Goal: Information Seeking & Learning: Learn about a topic

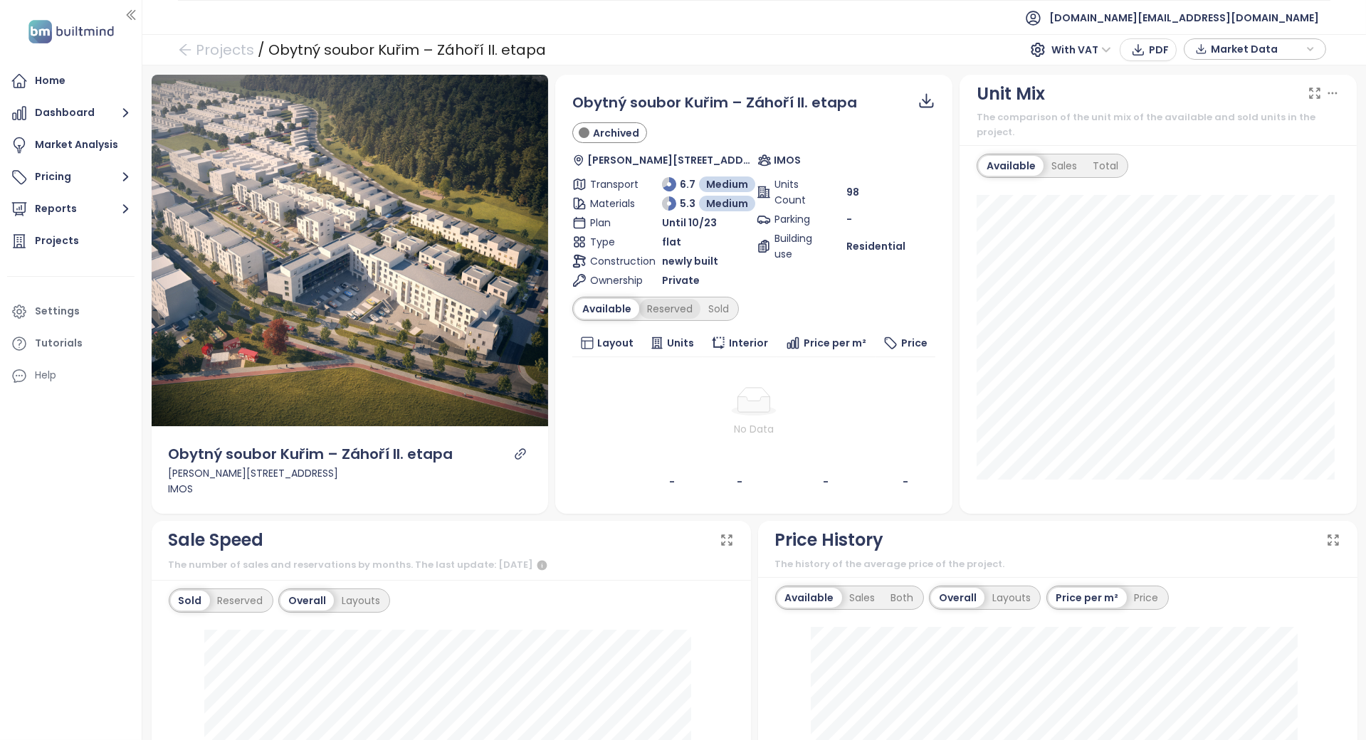
click at [668, 300] on div "Reserved" at bounding box center [669, 309] width 61 height 20
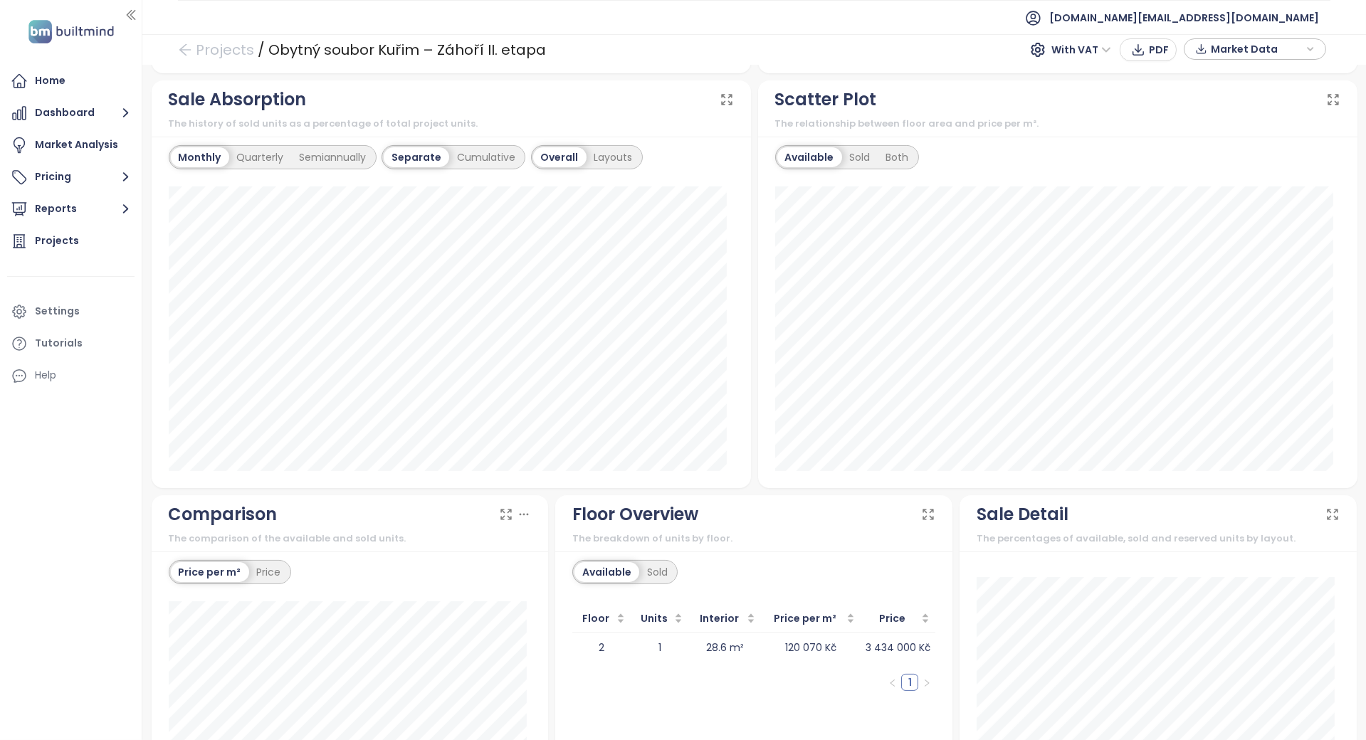
scroll to position [1021, 0]
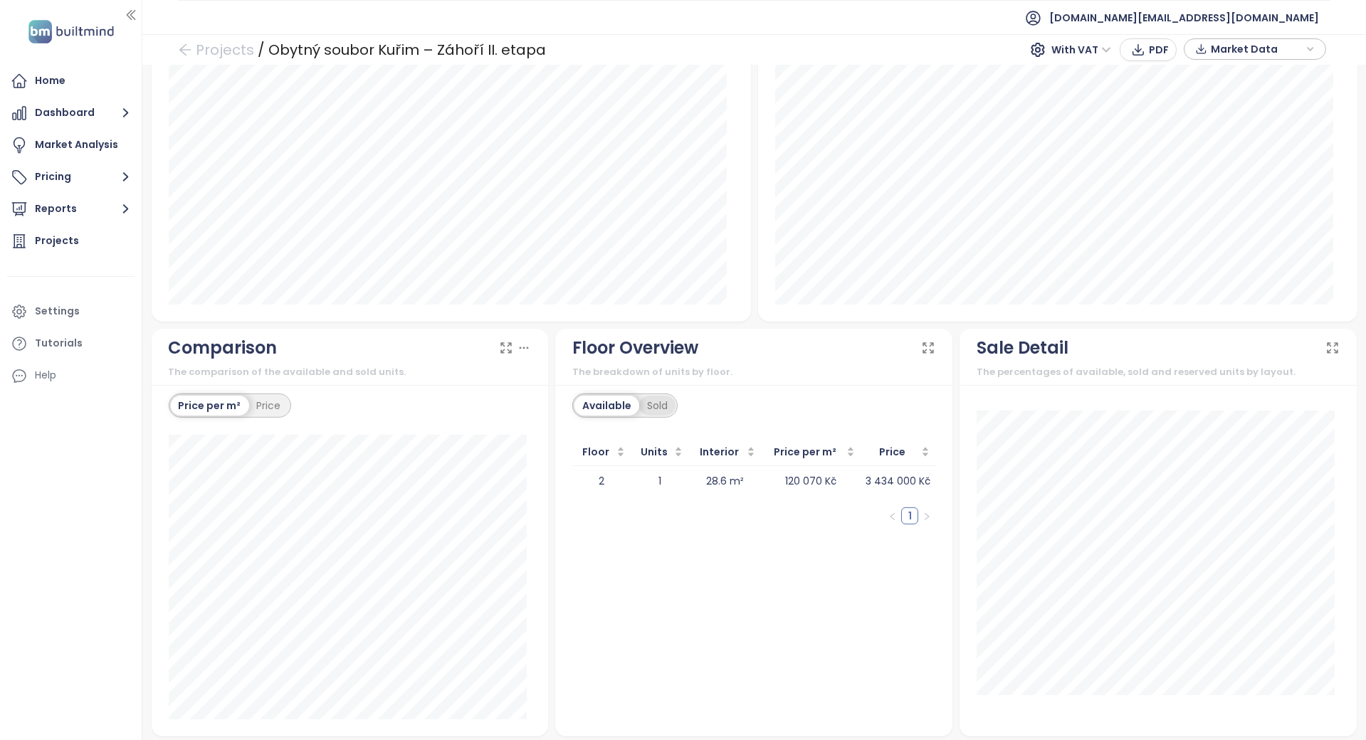
click at [639, 401] on div "Sold" at bounding box center [657, 406] width 36 height 20
click at [601, 396] on div "Available" at bounding box center [605, 406] width 60 height 20
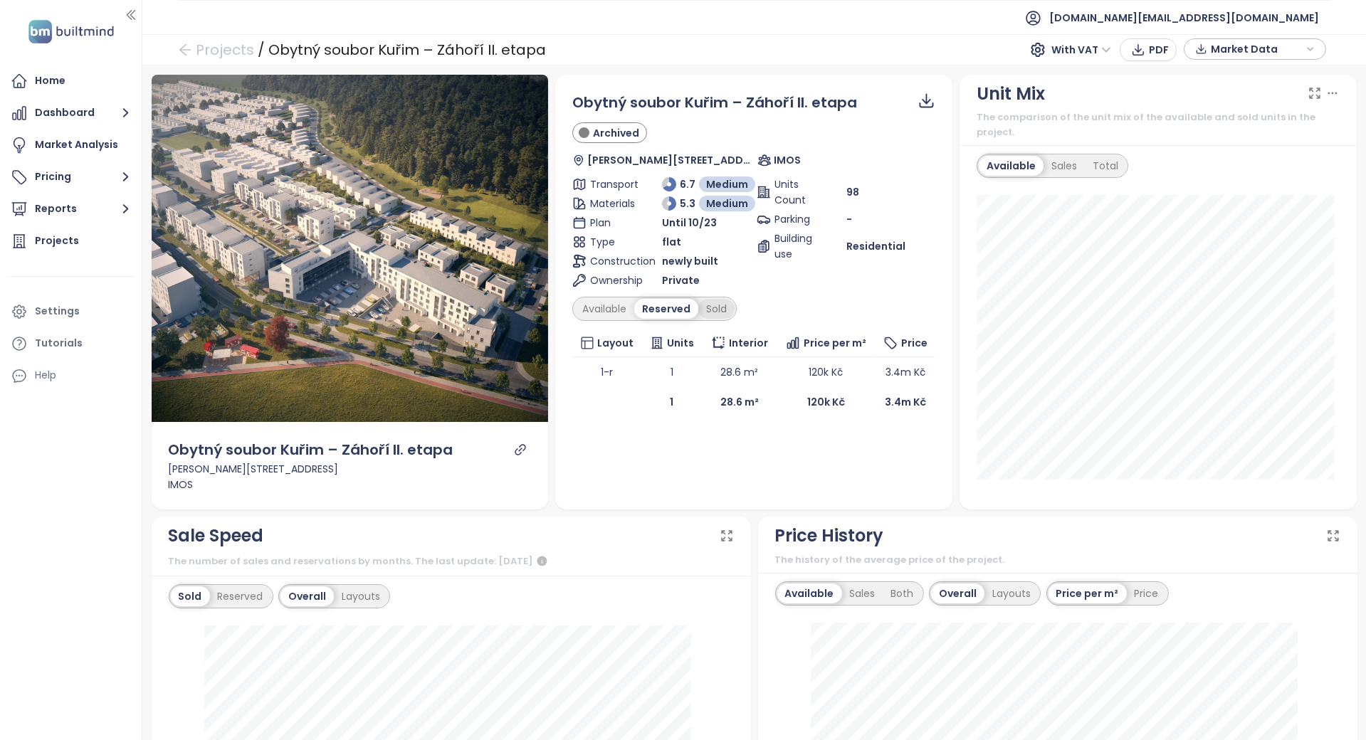
click at [713, 302] on div "Sold" at bounding box center [716, 309] width 36 height 20
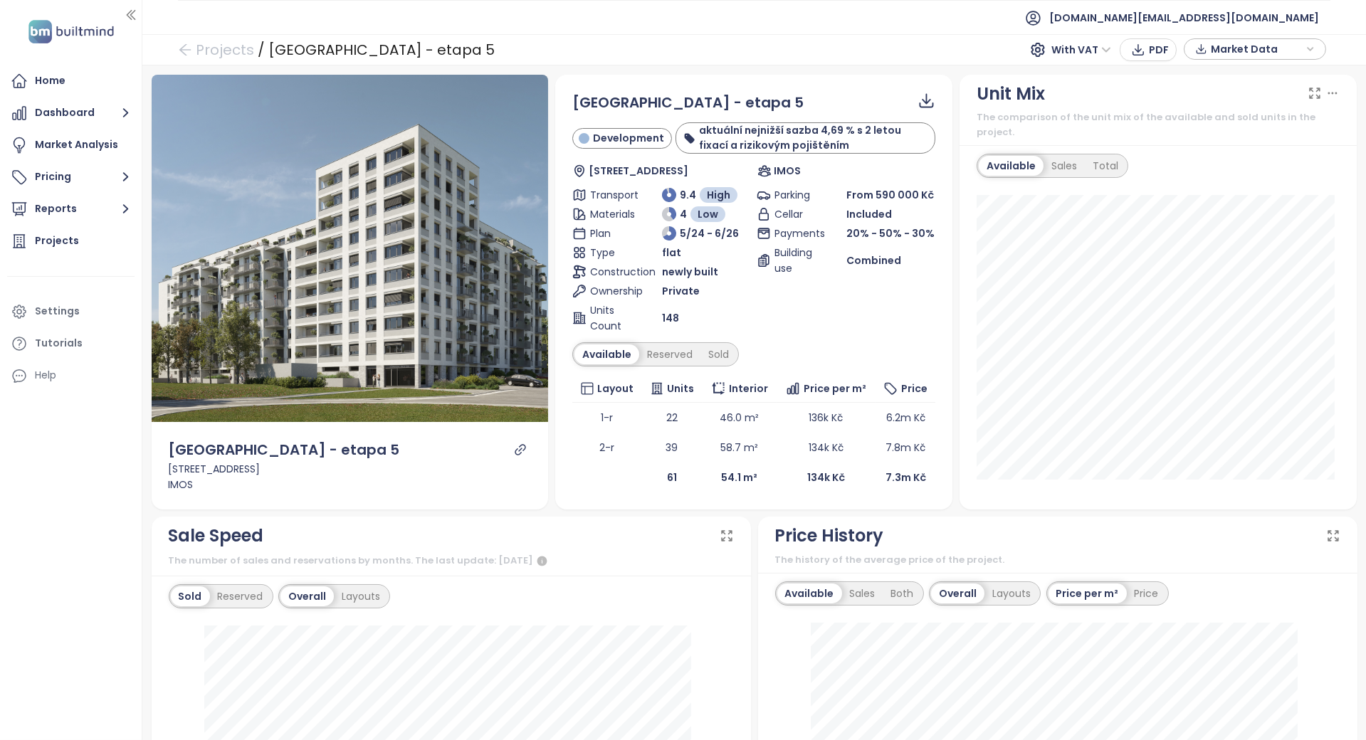
scroll to position [285, 0]
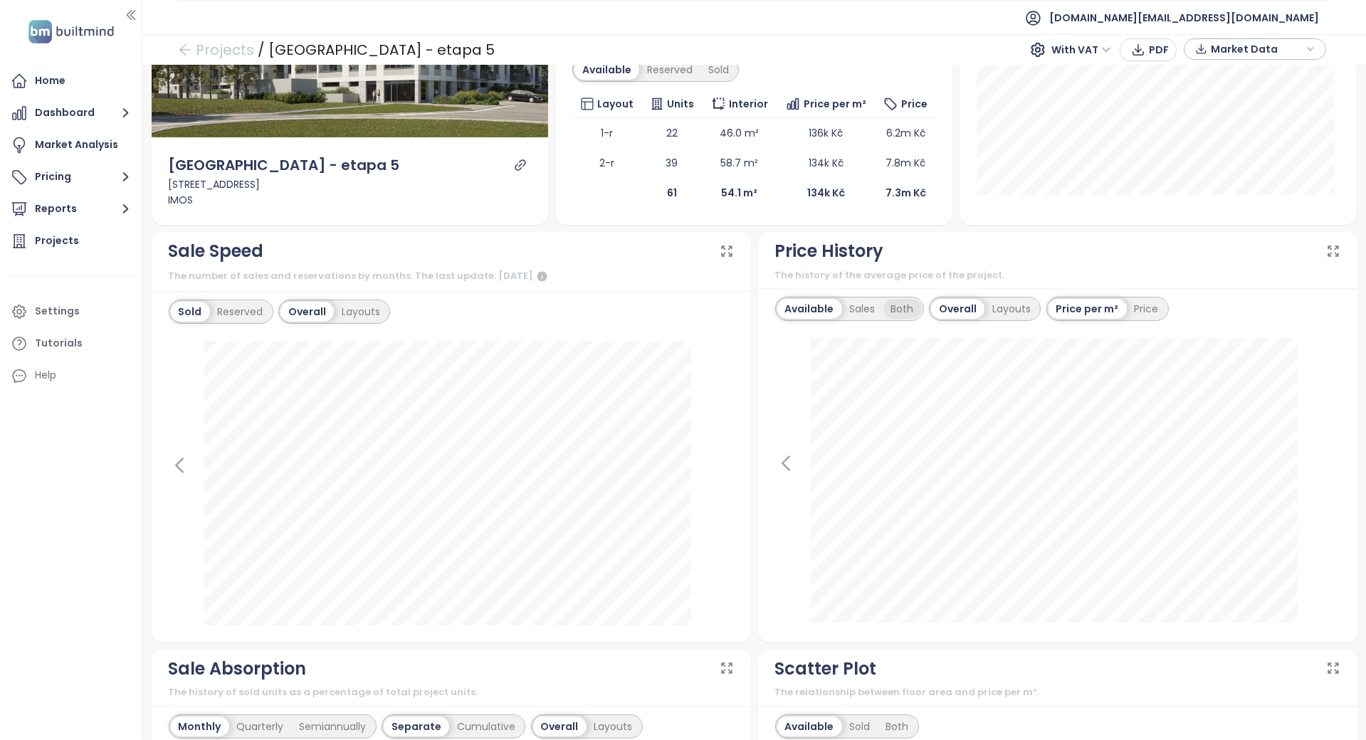
click at [884, 304] on div "Both" at bounding box center [903, 309] width 38 height 20
click at [255, 314] on div "Reserved" at bounding box center [240, 312] width 61 height 20
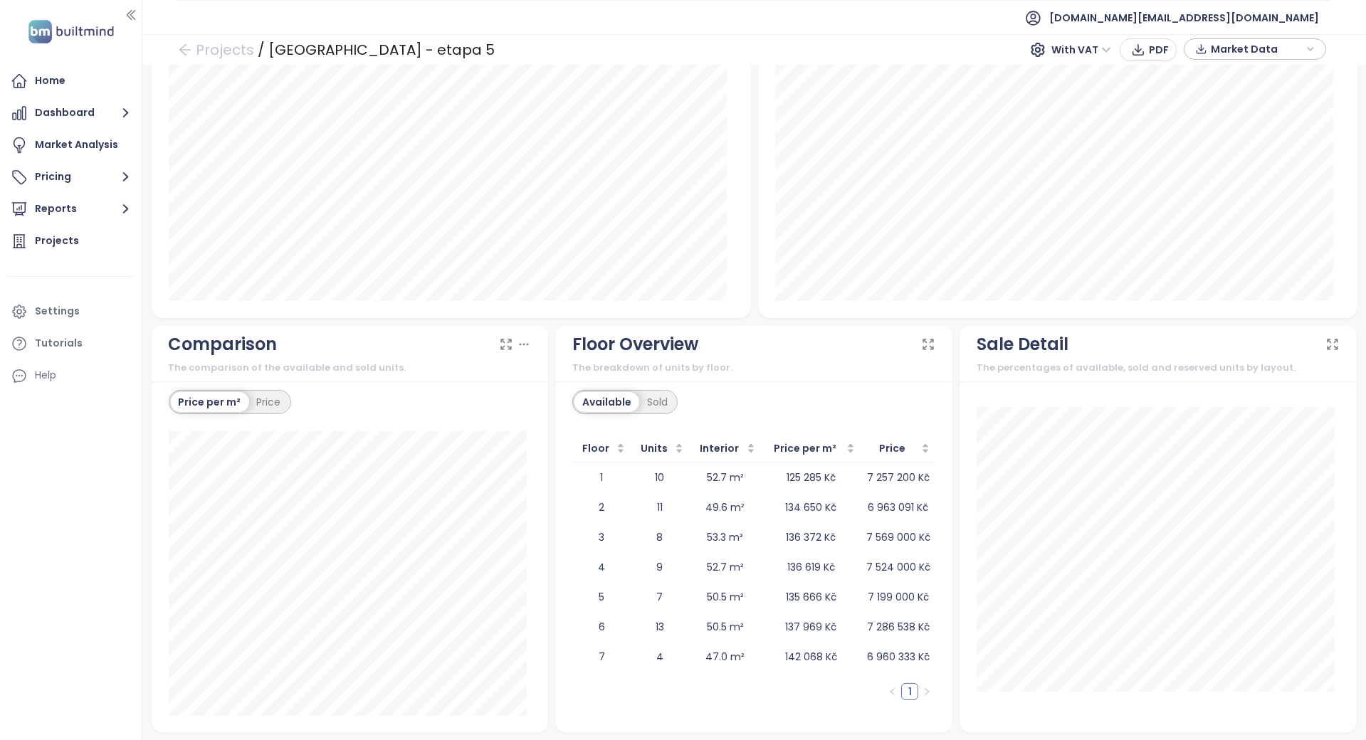
scroll to position [929, 0]
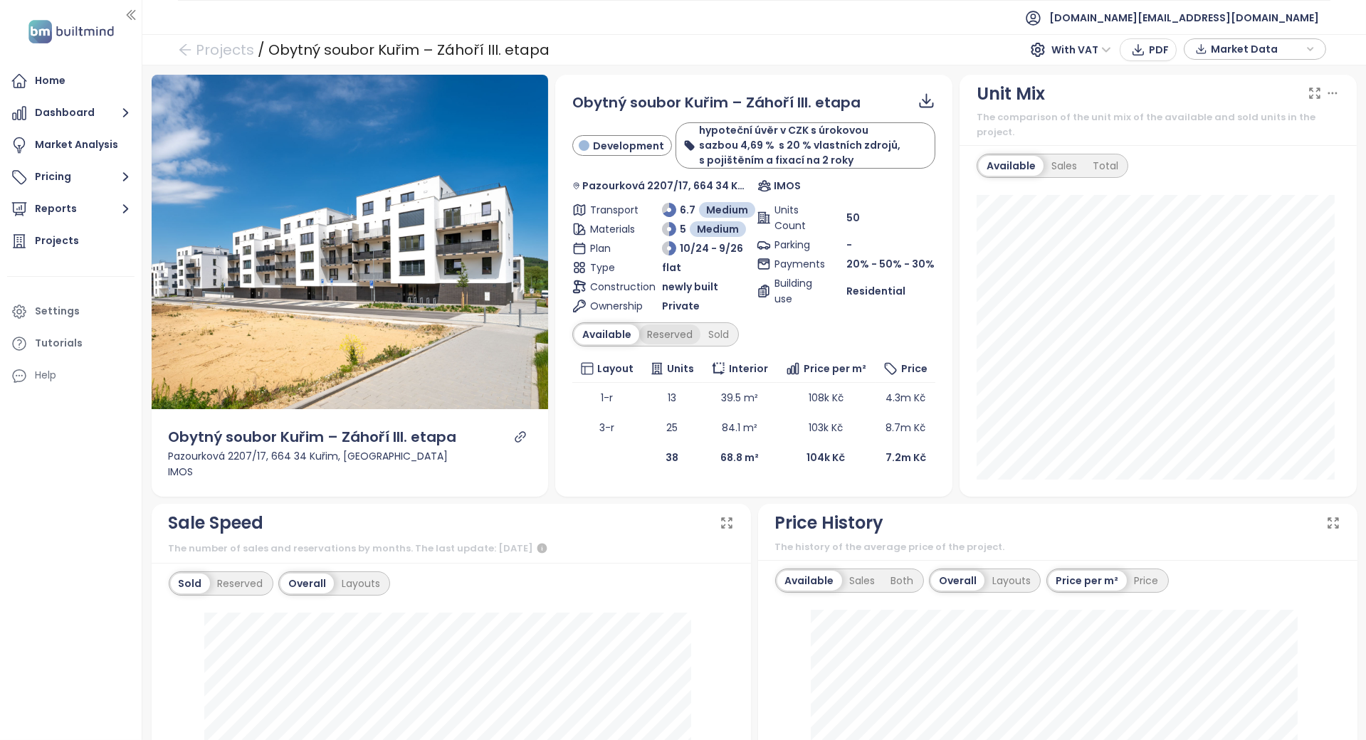
click at [668, 325] on div "Reserved" at bounding box center [669, 335] width 61 height 20
click at [699, 325] on div "Sold" at bounding box center [716, 335] width 36 height 20
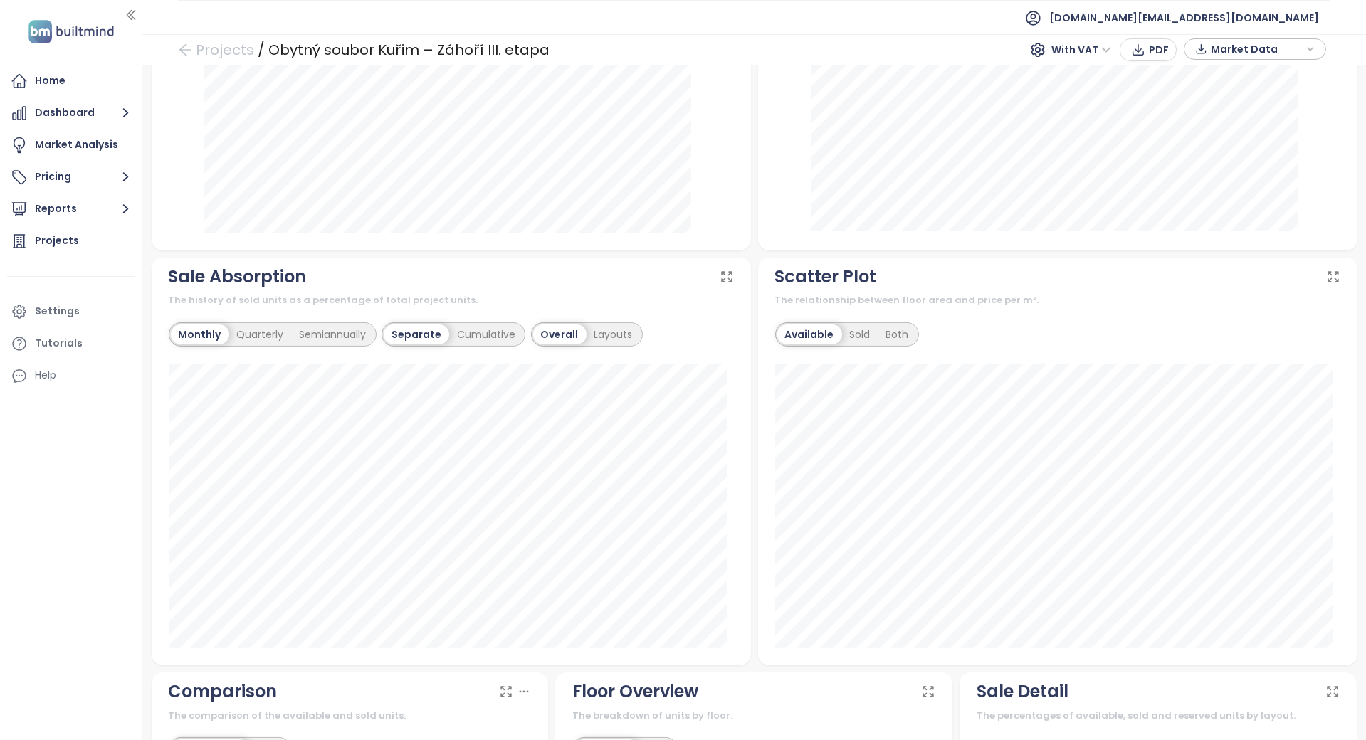
scroll to position [1005, 0]
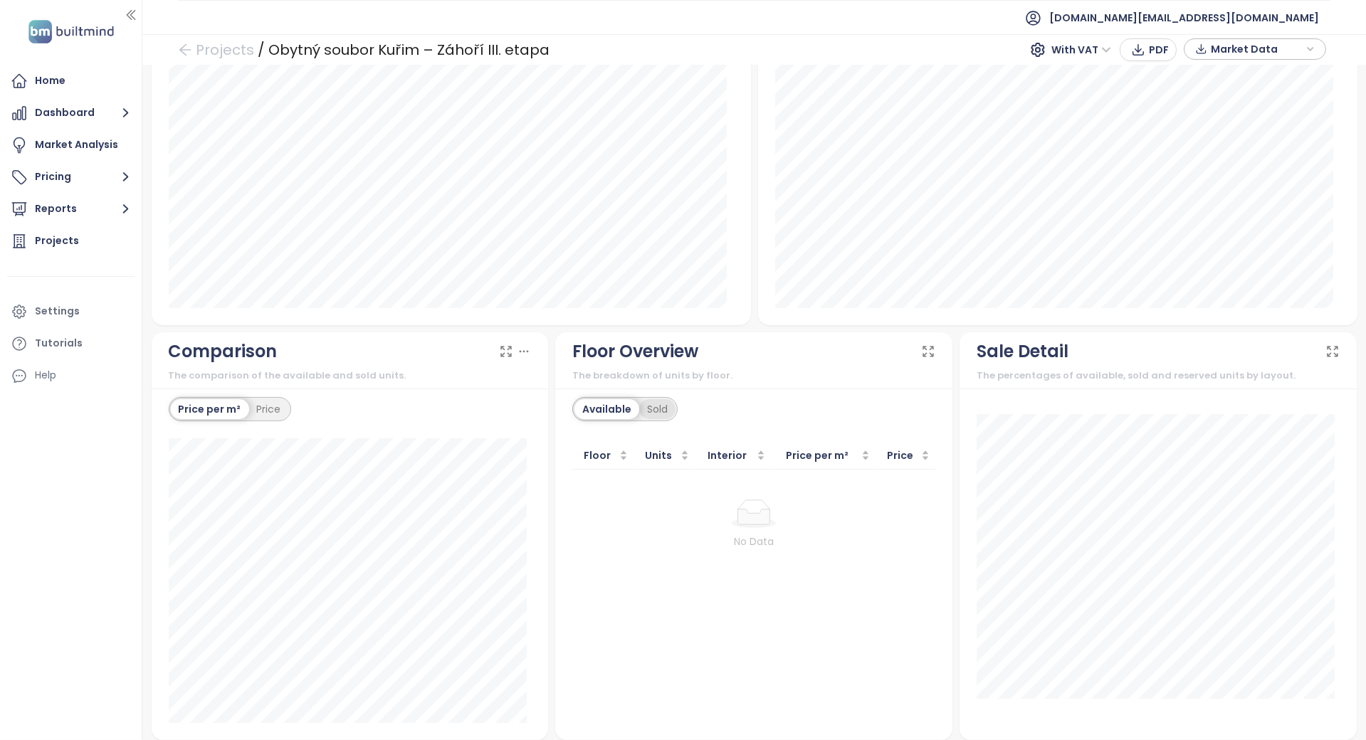
click at [654, 399] on div "Sold" at bounding box center [657, 409] width 36 height 20
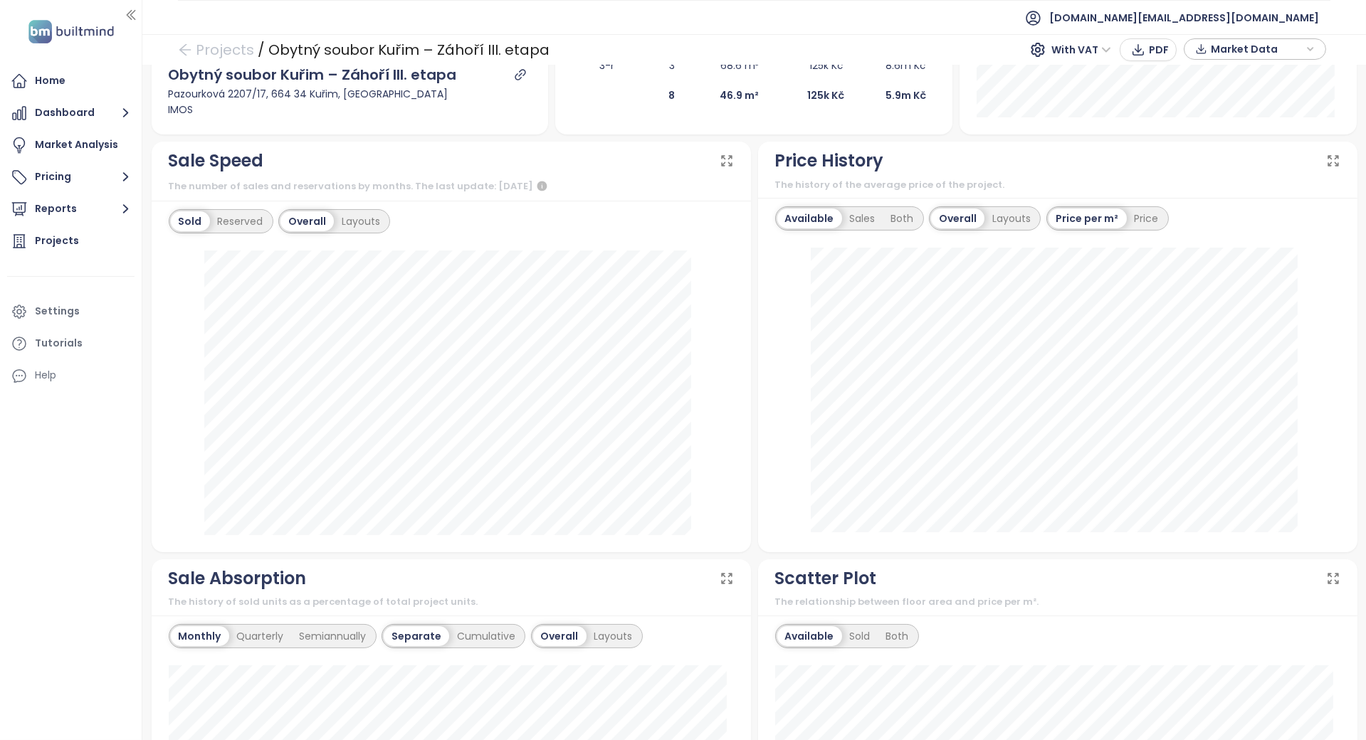
scroll to position [0, 0]
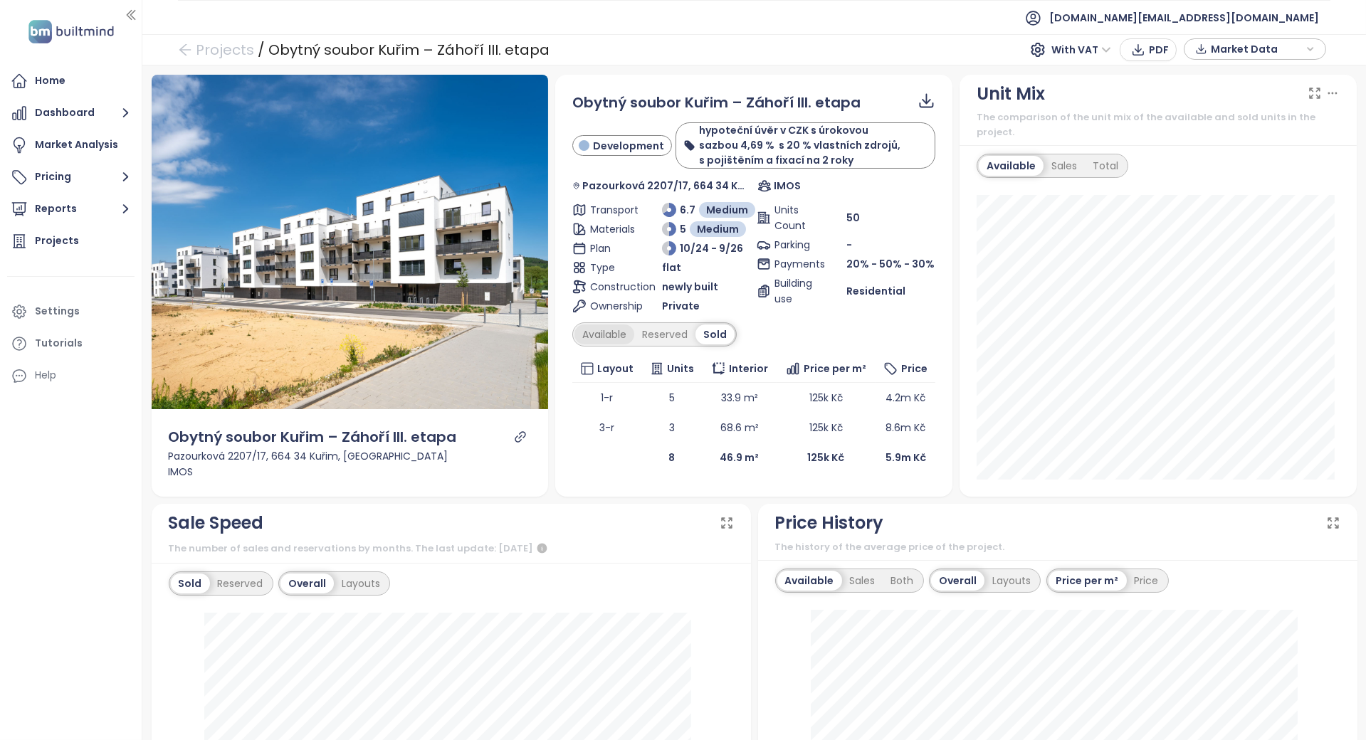
click at [622, 334] on div "Available" at bounding box center [605, 335] width 60 height 20
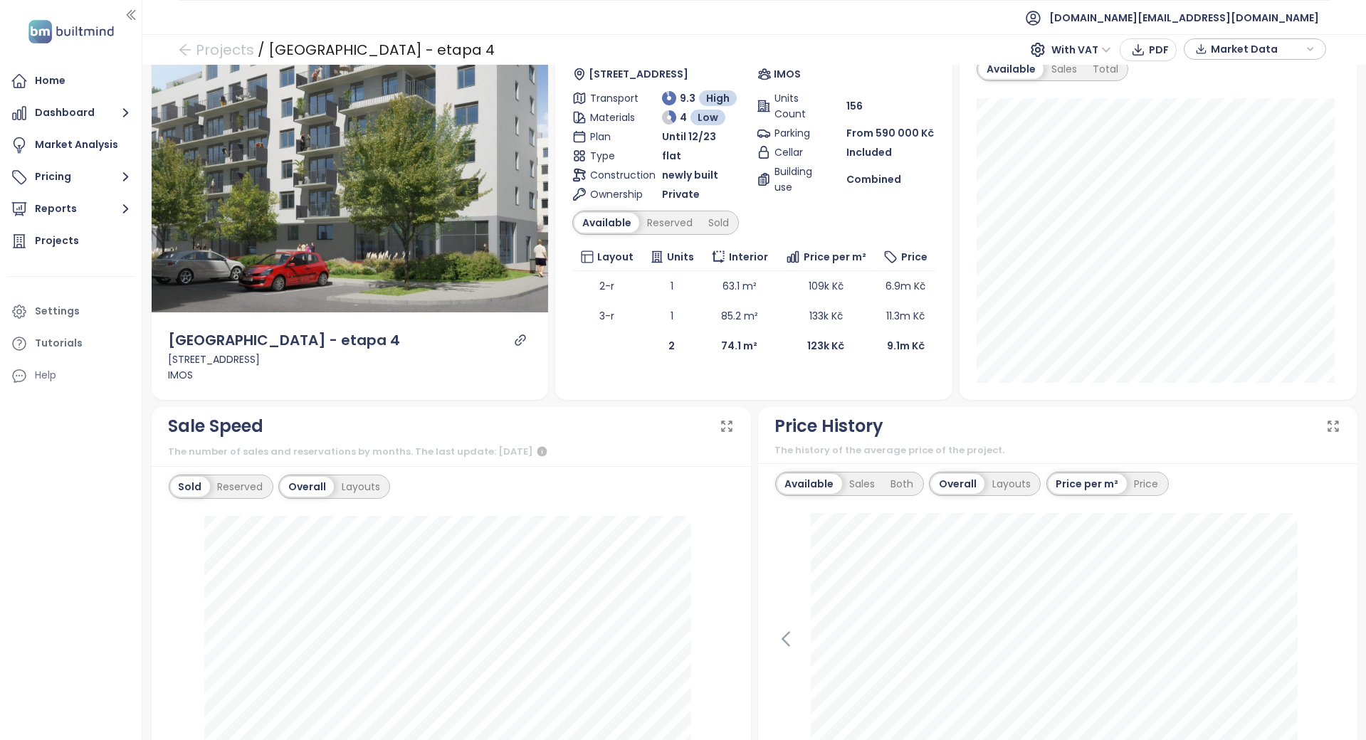
scroll to position [189, 0]
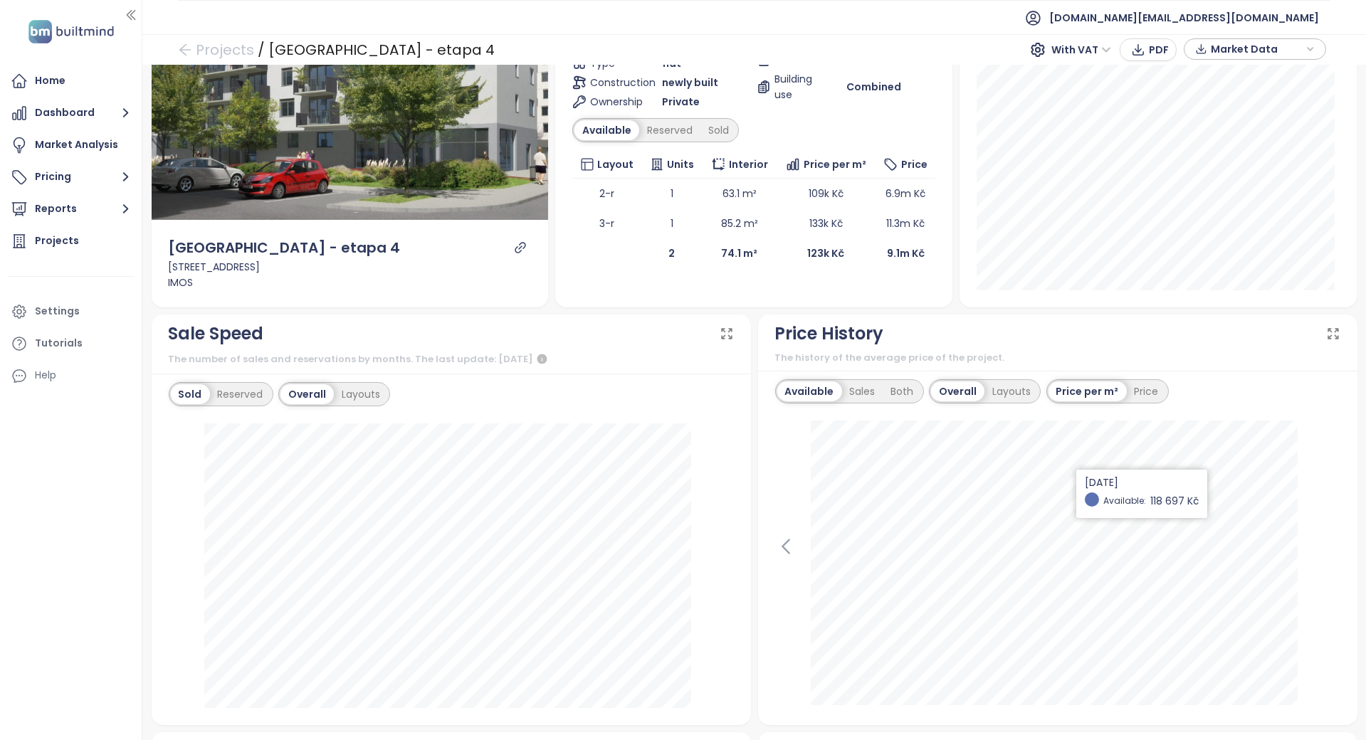
drag, startPoint x: 795, startPoint y: 409, endPoint x: 774, endPoint y: 154, distance: 255.0
click at [777, 154] on th "Price per m²" at bounding box center [827, 165] width 100 height 28
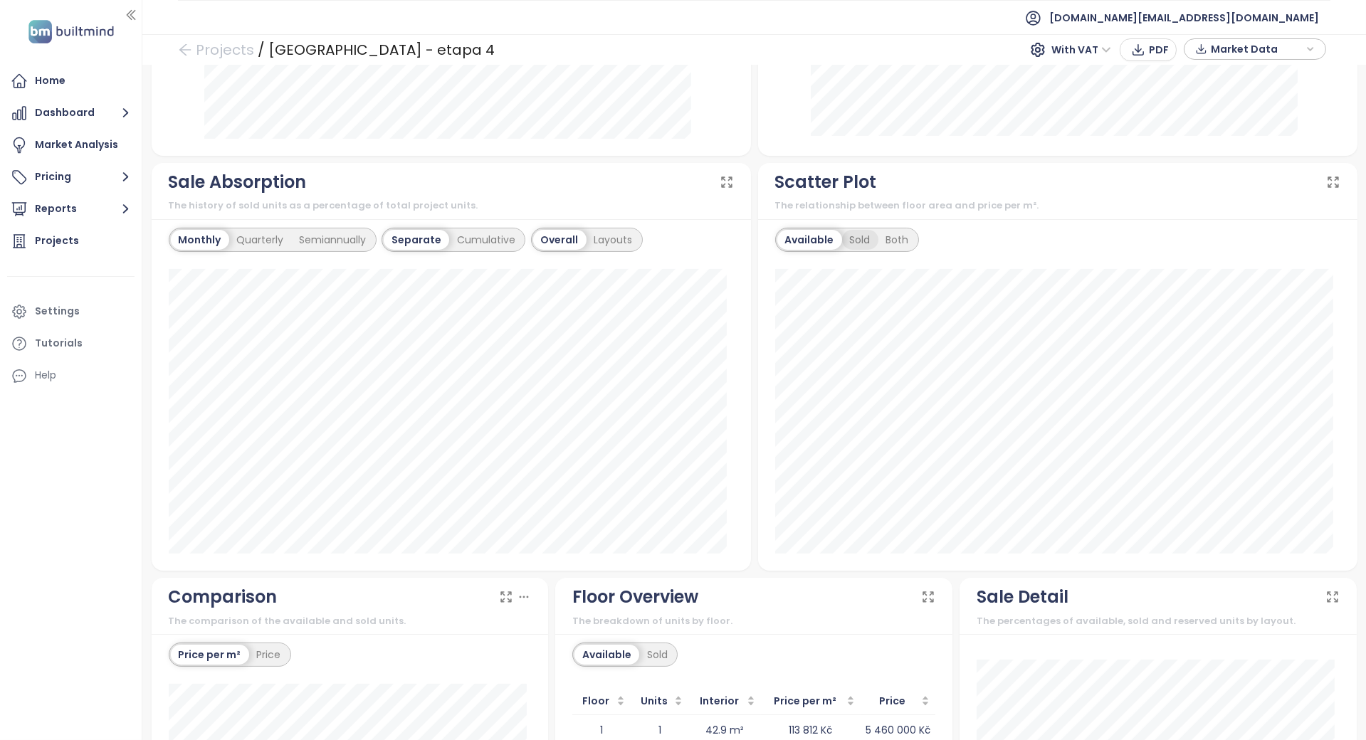
scroll to position [997, 0]
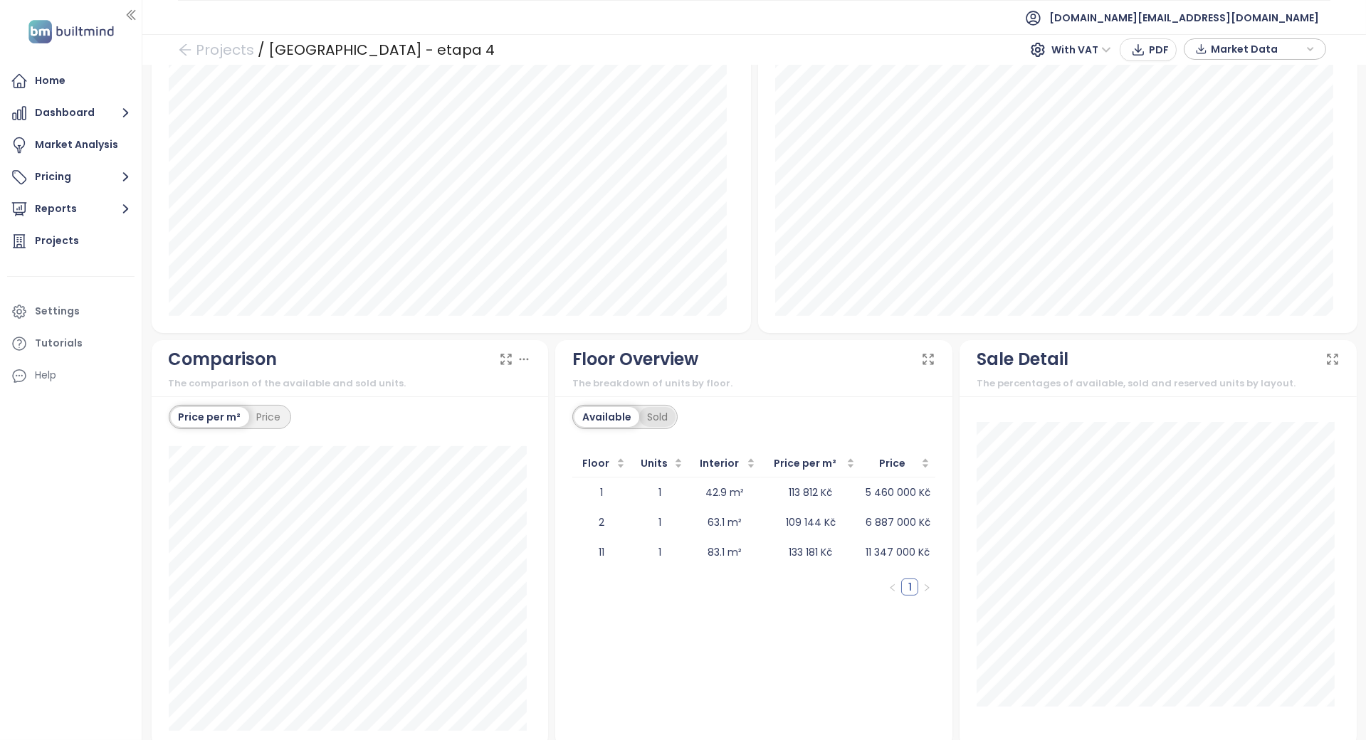
click at [653, 407] on div "Sold" at bounding box center [657, 417] width 36 height 20
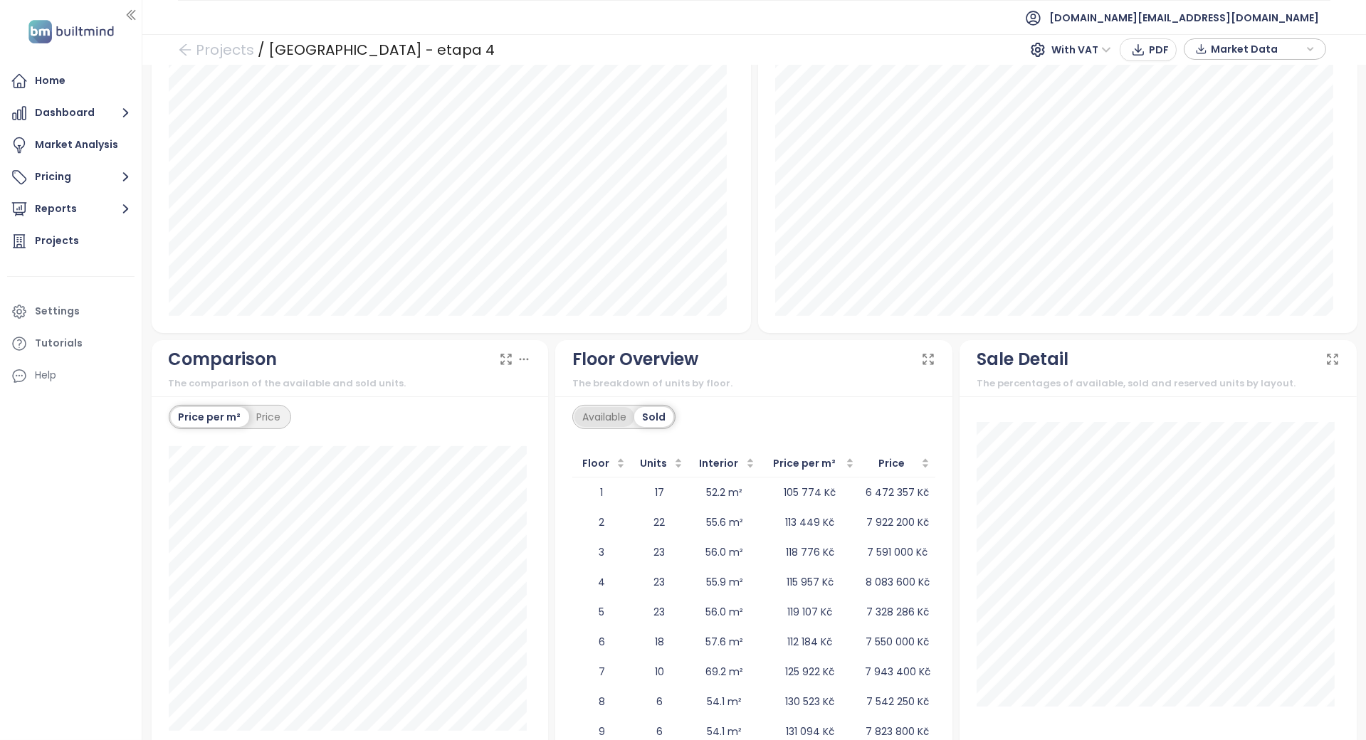
click at [600, 407] on div "Available" at bounding box center [605, 417] width 60 height 20
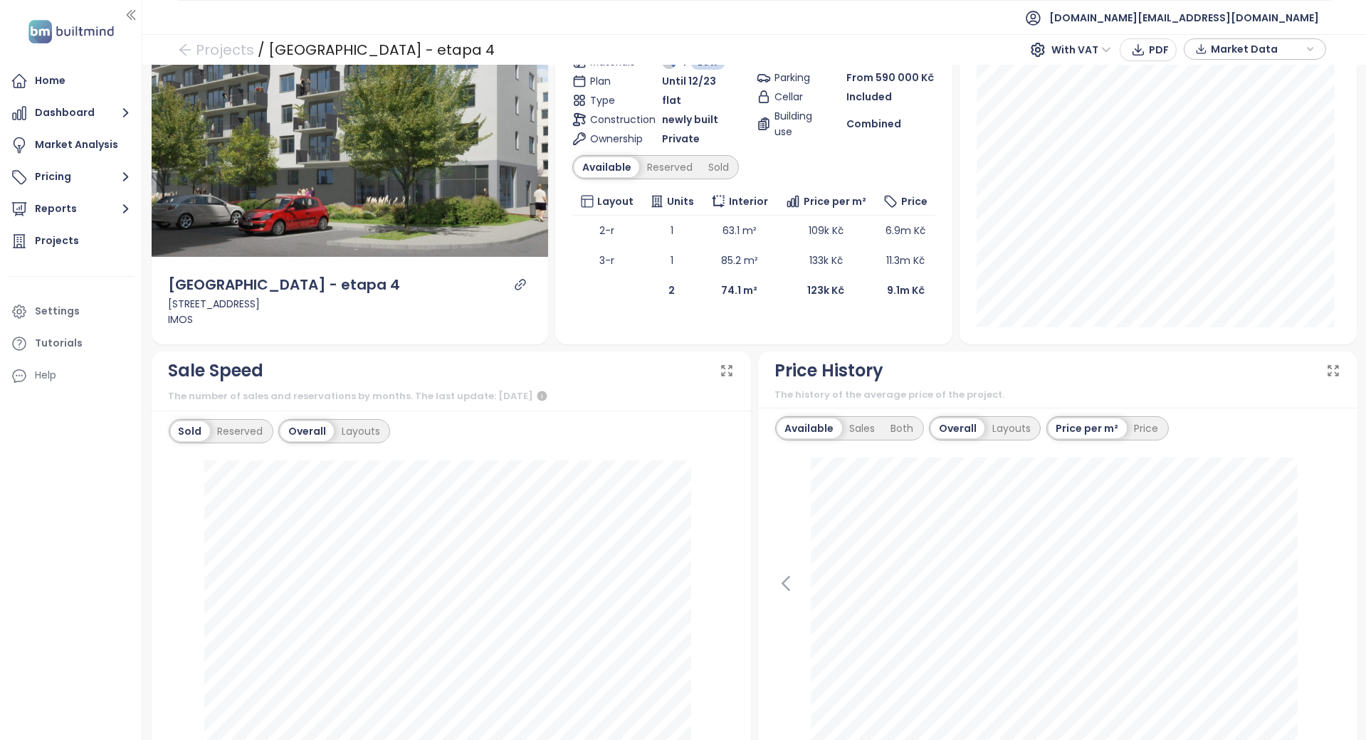
scroll to position [238, 0]
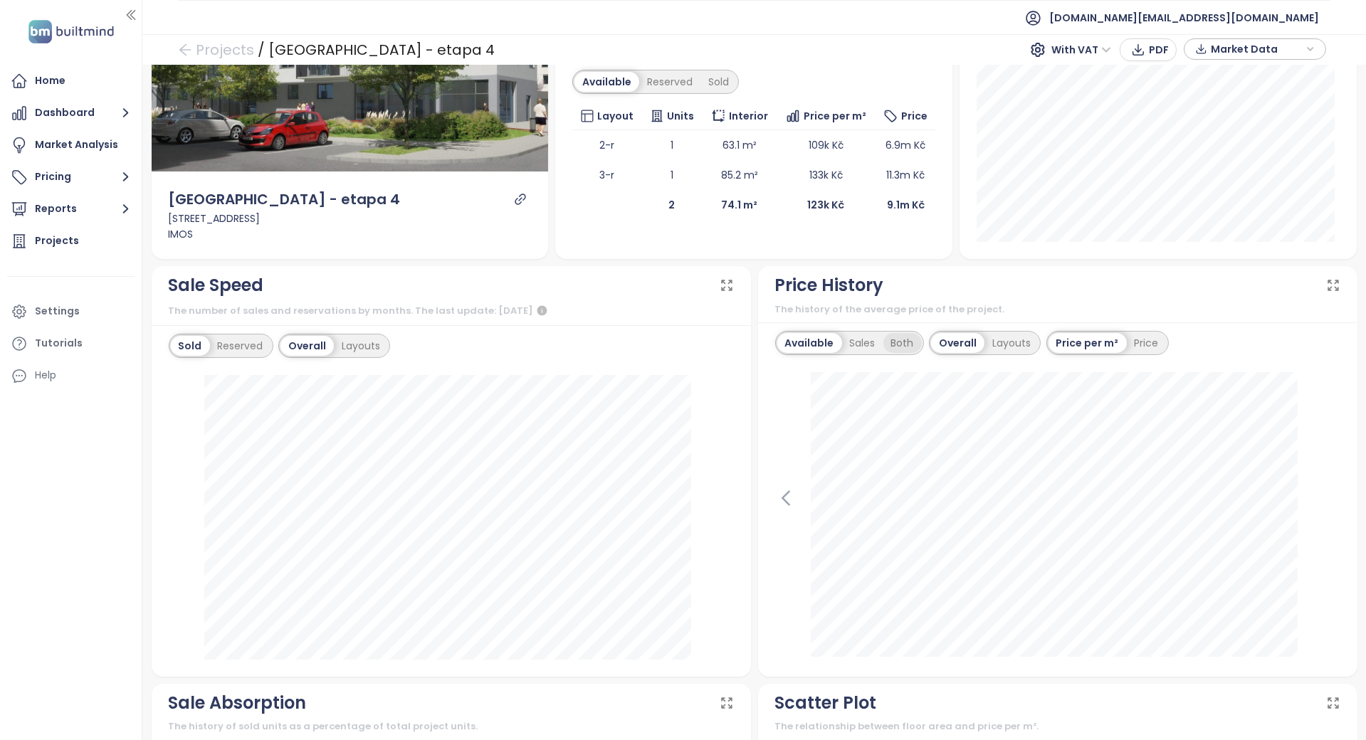
click at [891, 333] on div "Both" at bounding box center [903, 343] width 38 height 20
click at [254, 342] on div "Sold Reserved" at bounding box center [221, 346] width 105 height 24
click at [254, 336] on div "Reserved" at bounding box center [240, 346] width 61 height 20
click at [182, 336] on div "Sold" at bounding box center [189, 346] width 36 height 20
click at [366, 336] on div "Layouts" at bounding box center [361, 346] width 54 height 20
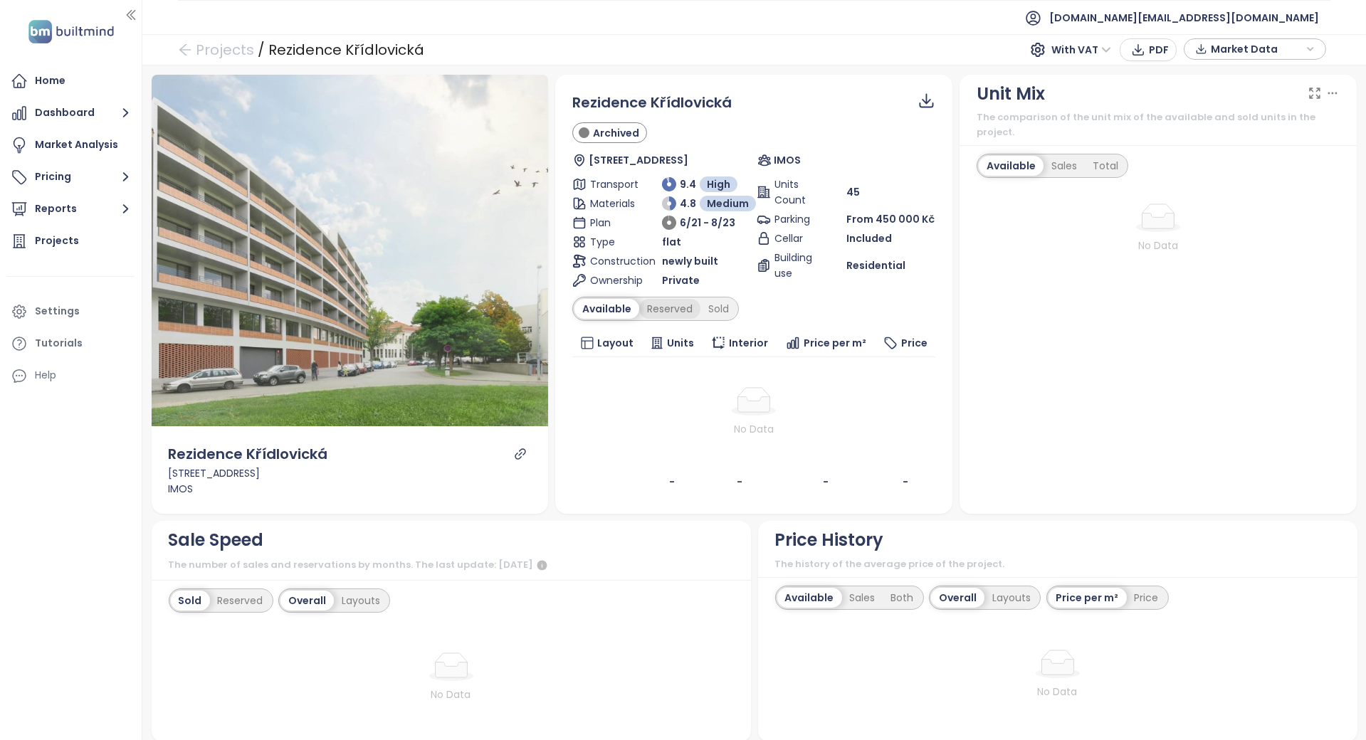
click at [670, 311] on div "Reserved" at bounding box center [669, 309] width 61 height 20
click at [721, 310] on div "Sold" at bounding box center [716, 309] width 36 height 20
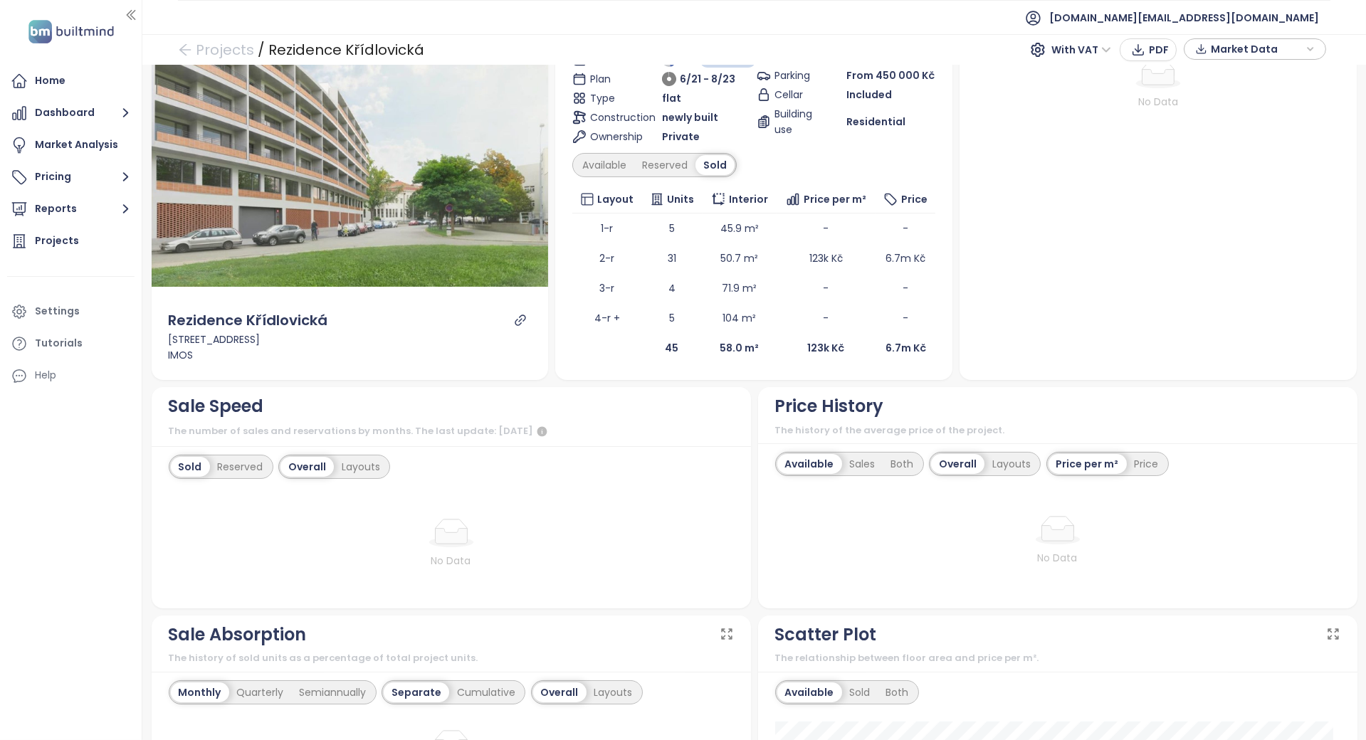
scroll to position [379, 0]
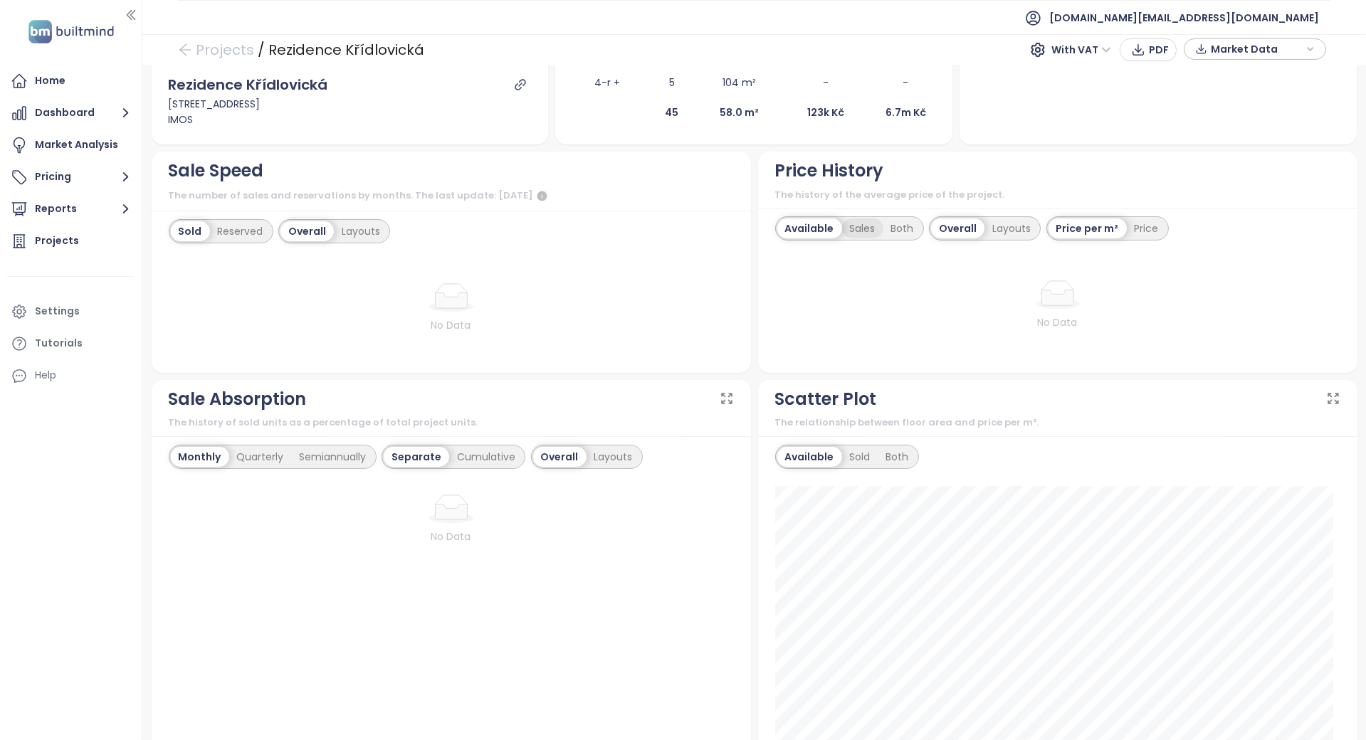
click at [859, 234] on div "Sales" at bounding box center [862, 229] width 41 height 20
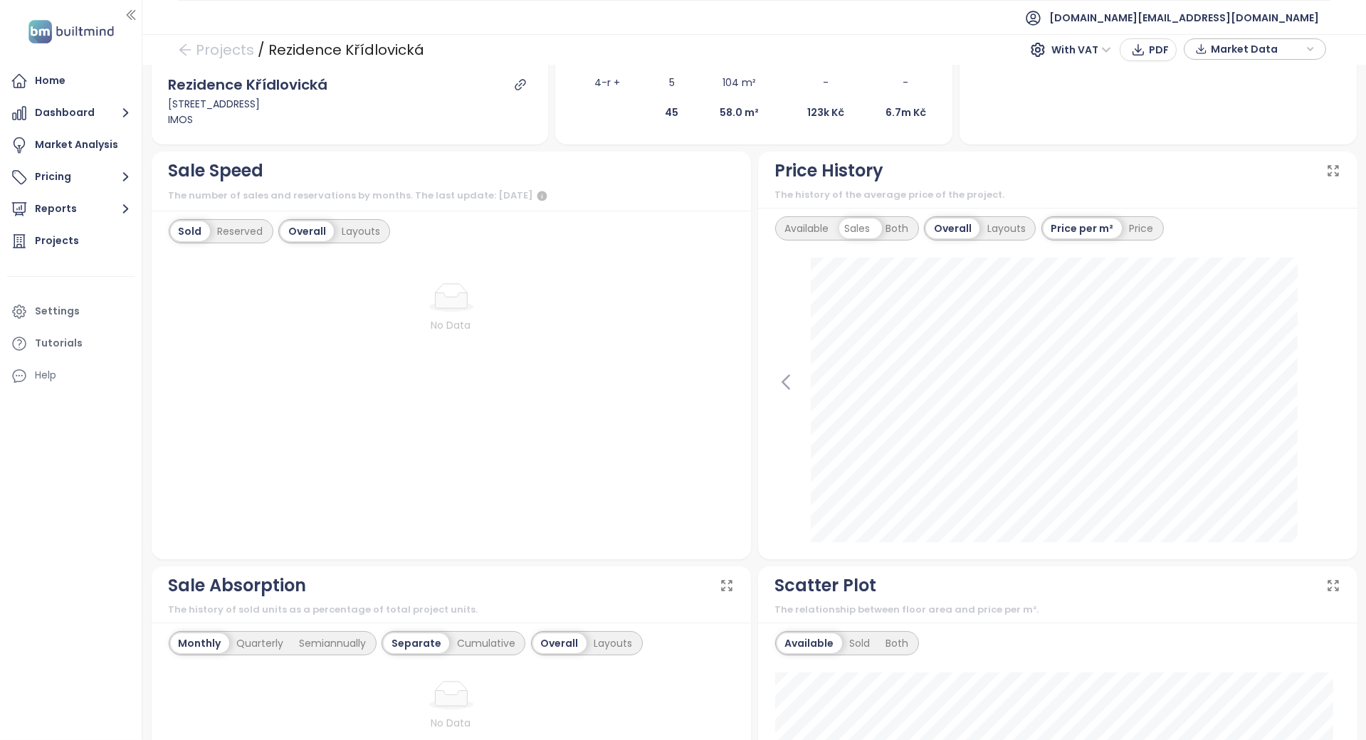
click at [897, 230] on div "Both" at bounding box center [898, 229] width 38 height 20
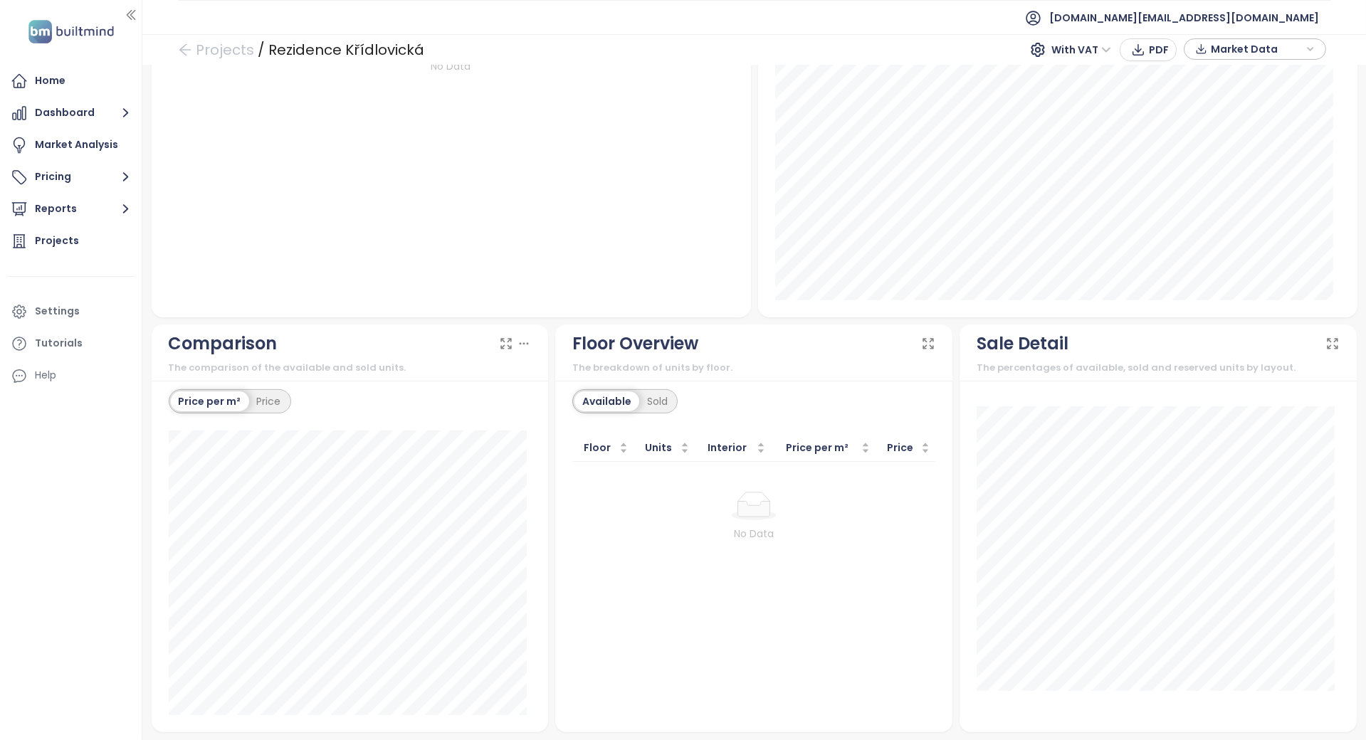
scroll to position [0, 0]
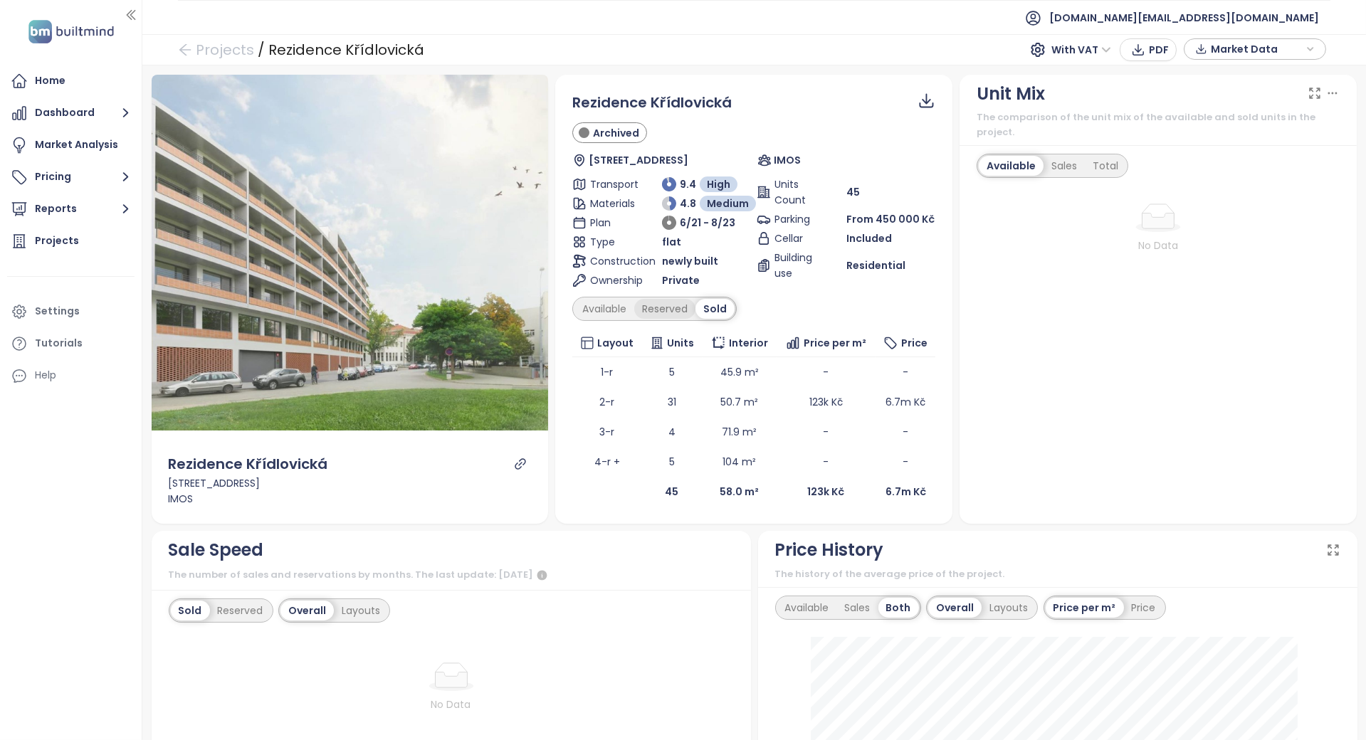
click at [660, 299] on div "Reserved" at bounding box center [664, 309] width 61 height 20
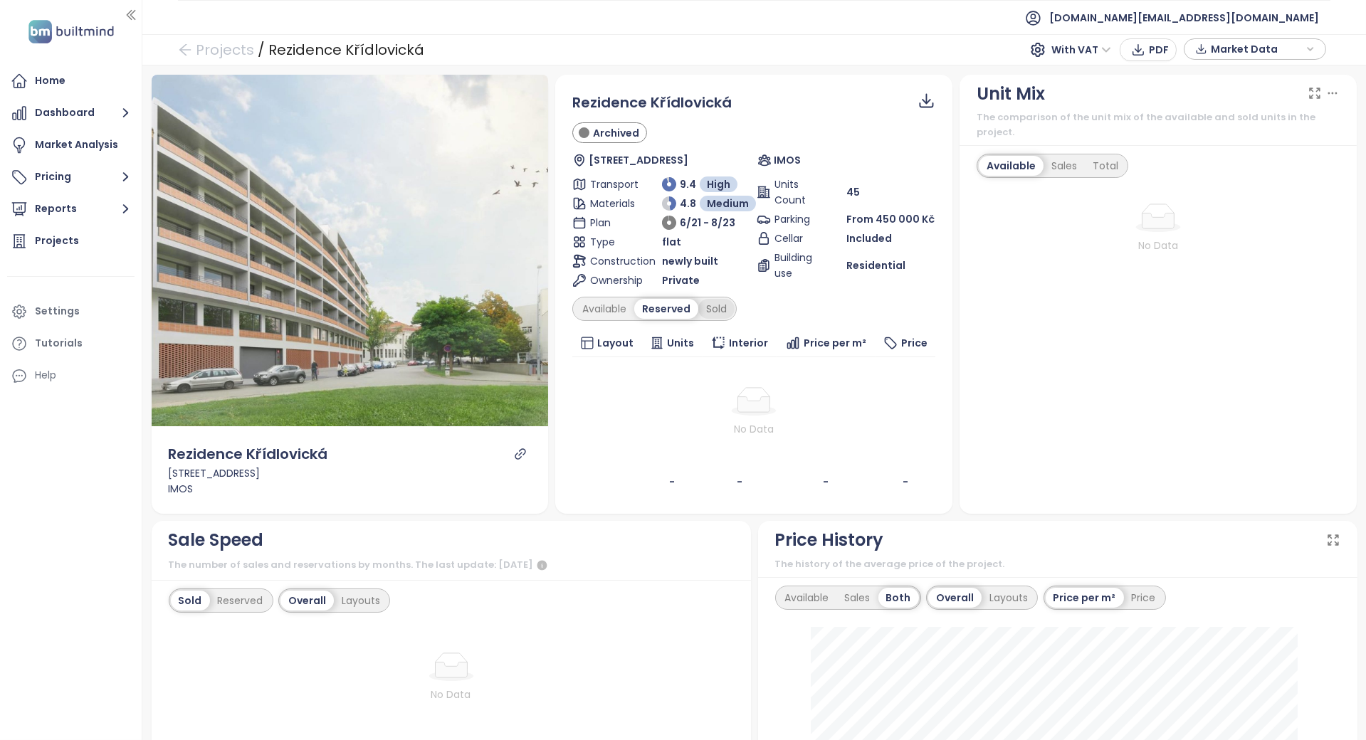
click at [716, 307] on div "Sold" at bounding box center [716, 309] width 36 height 20
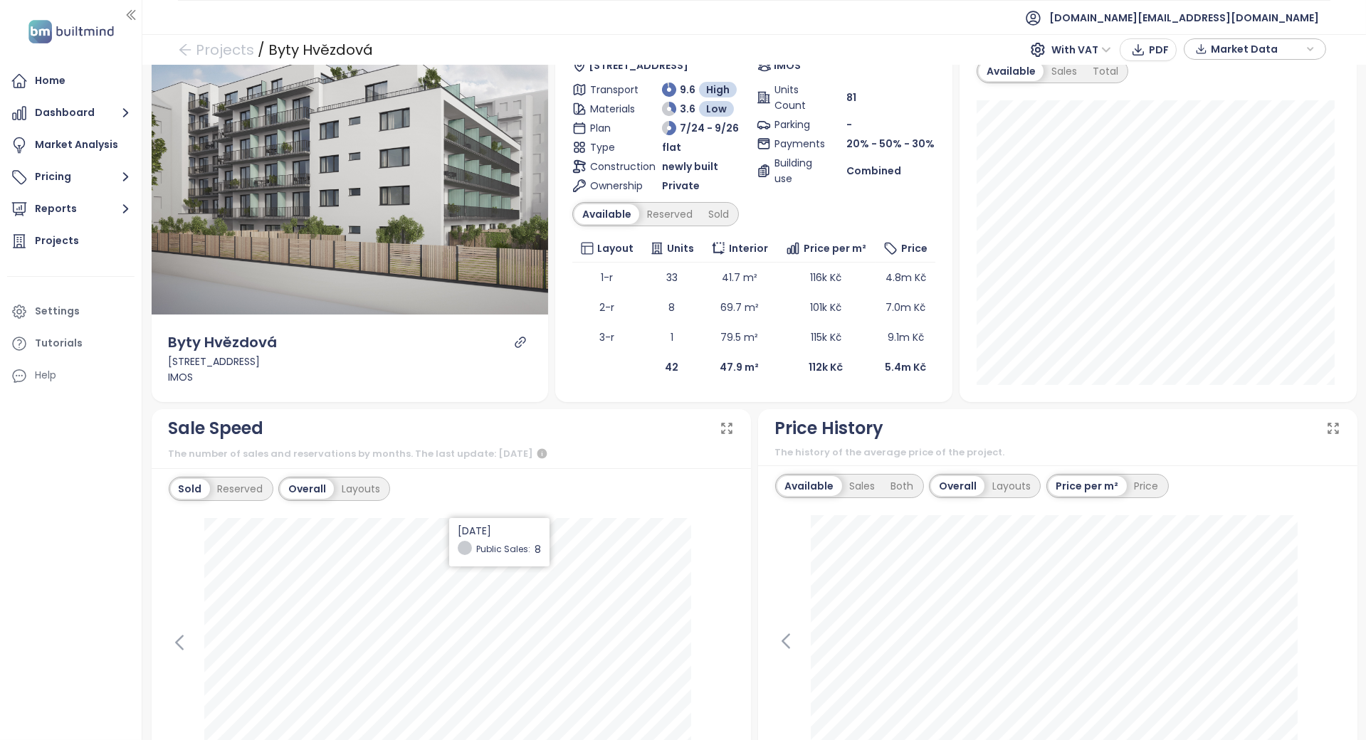
scroll to position [285, 0]
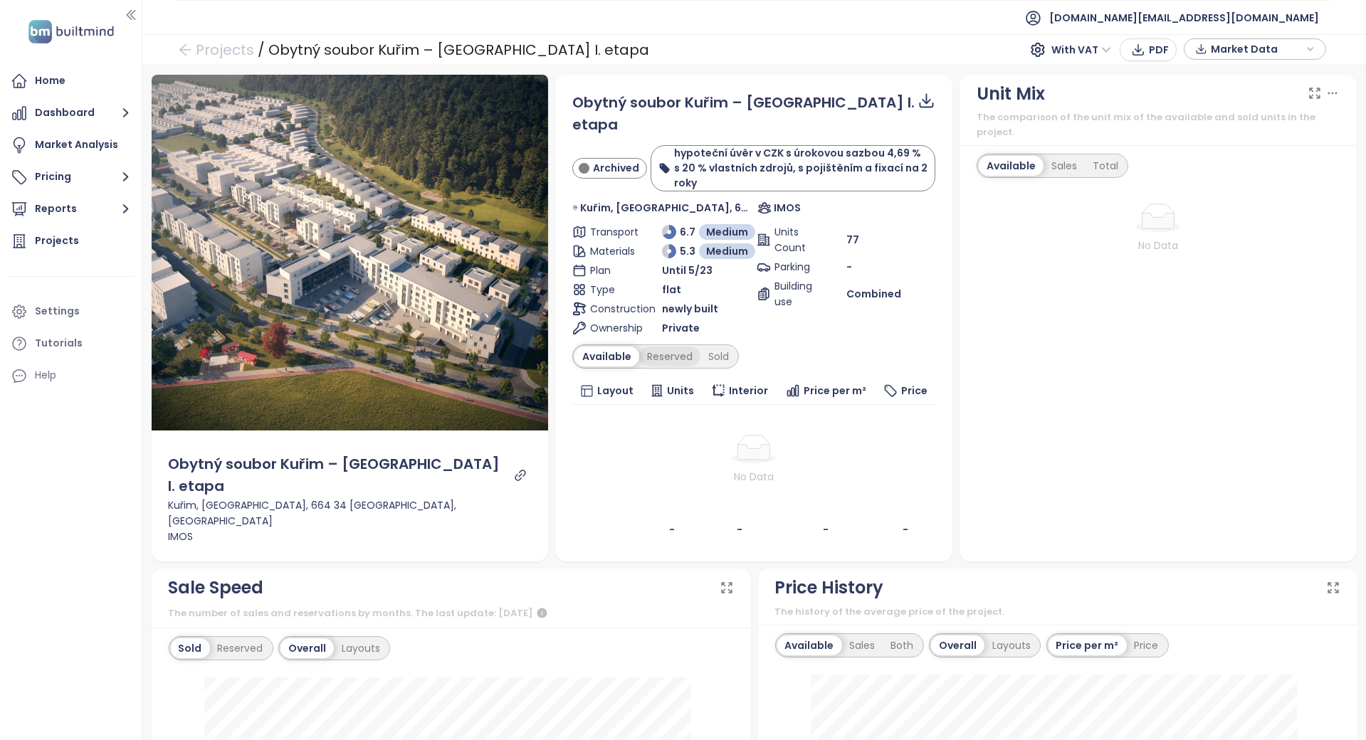
click at [681, 347] on div "Reserved" at bounding box center [669, 357] width 61 height 20
click at [716, 347] on div "Sold" at bounding box center [716, 357] width 36 height 20
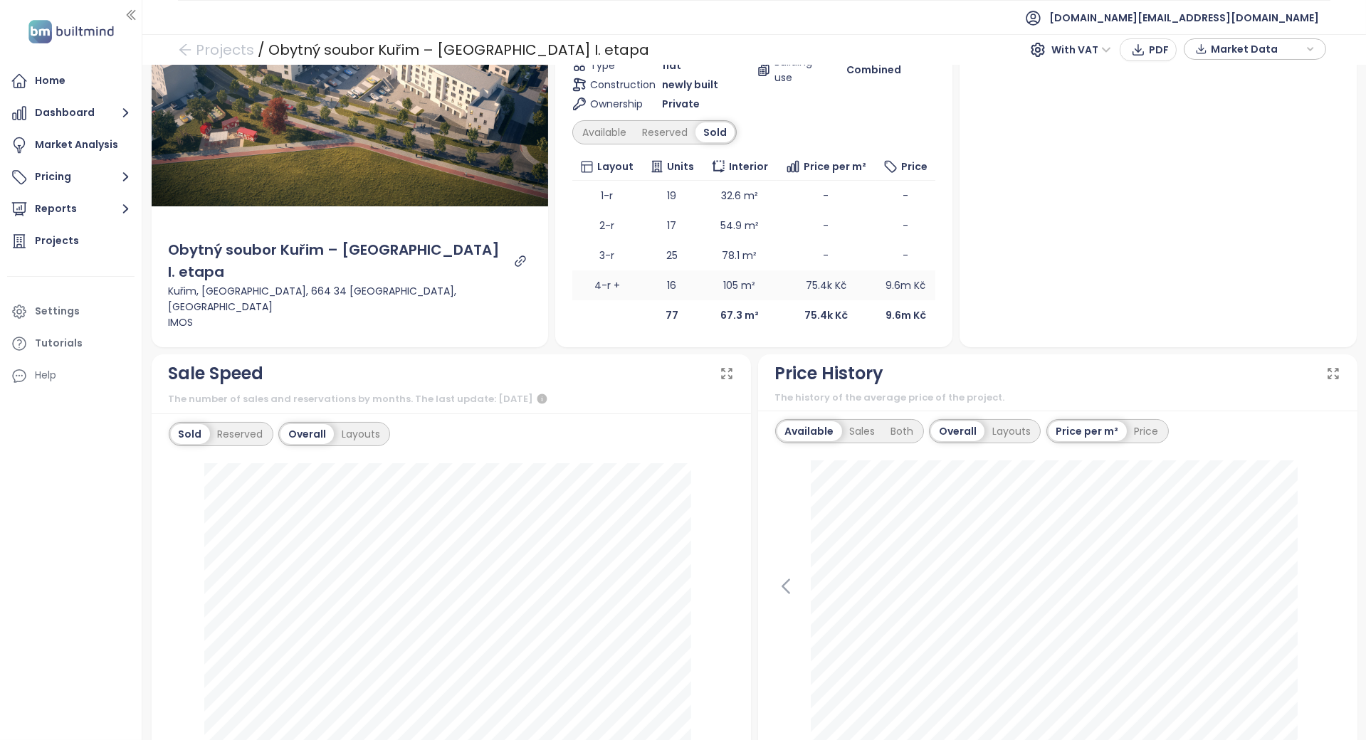
scroll to position [189, 0]
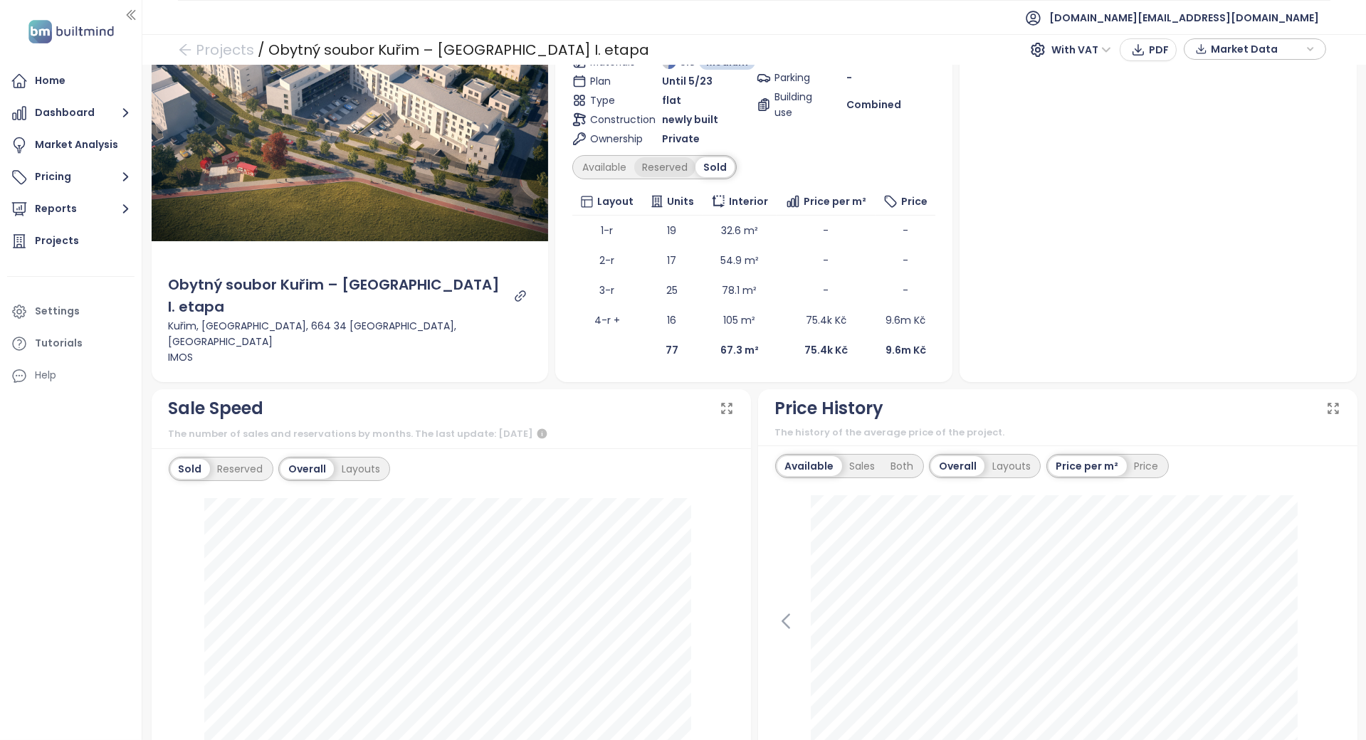
click at [664, 157] on div "Reserved" at bounding box center [664, 167] width 61 height 20
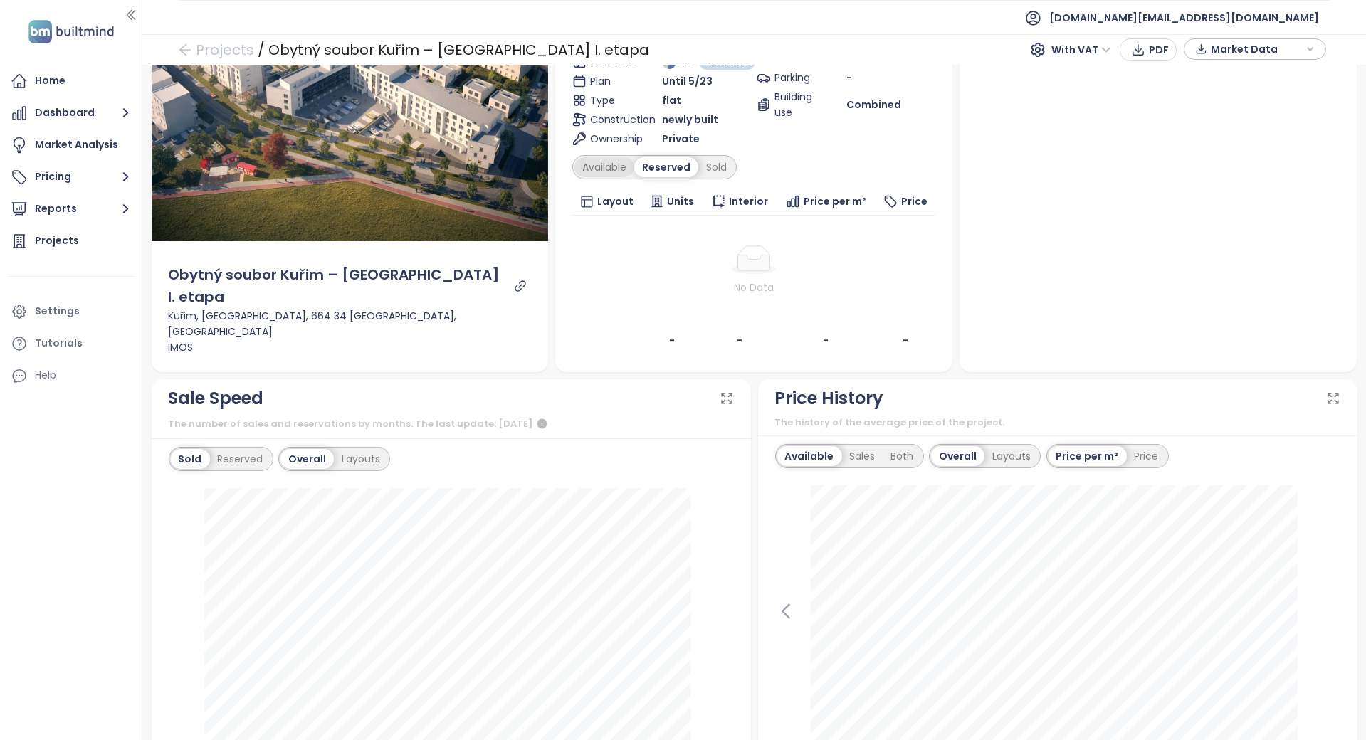
click at [603, 157] on div "Available" at bounding box center [605, 167] width 60 height 20
click at [646, 157] on div "Reserved" at bounding box center [669, 167] width 61 height 20
click at [698, 157] on div "Sold" at bounding box center [716, 167] width 36 height 20
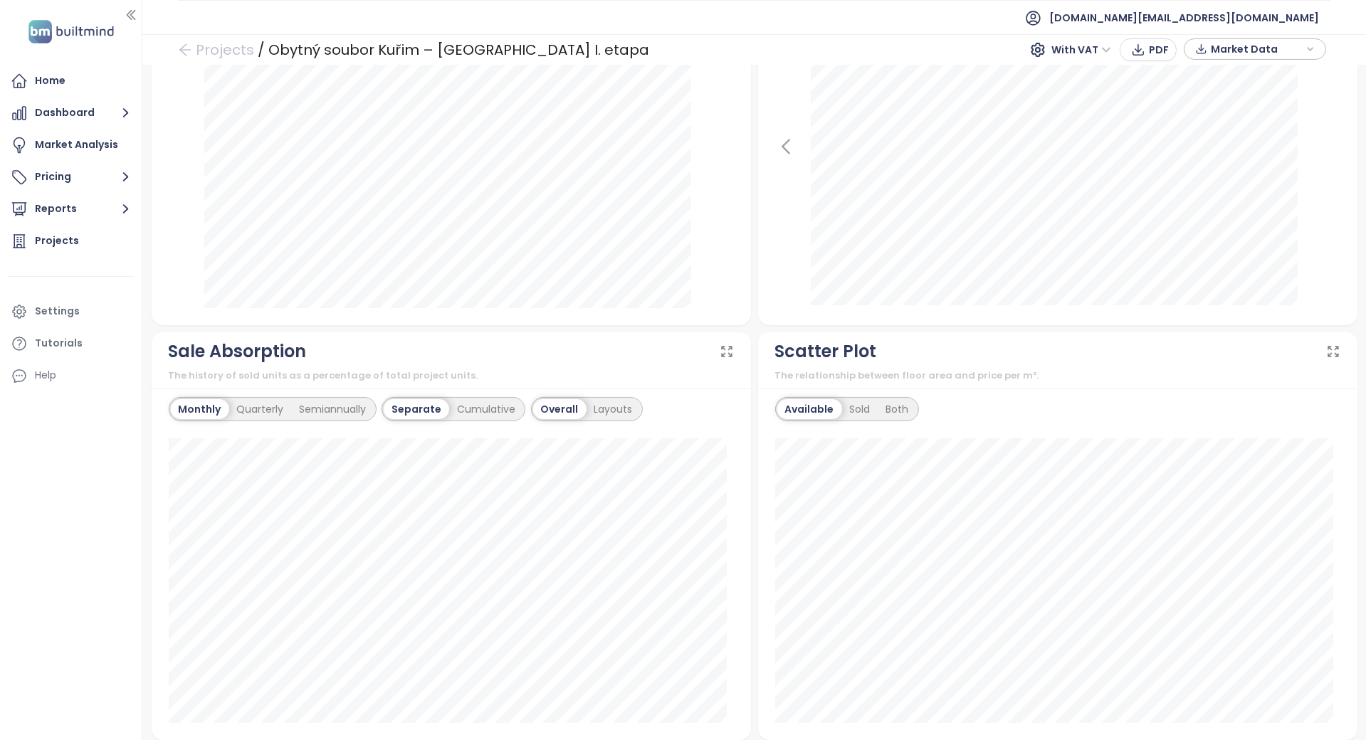
scroll to position [1064, 0]
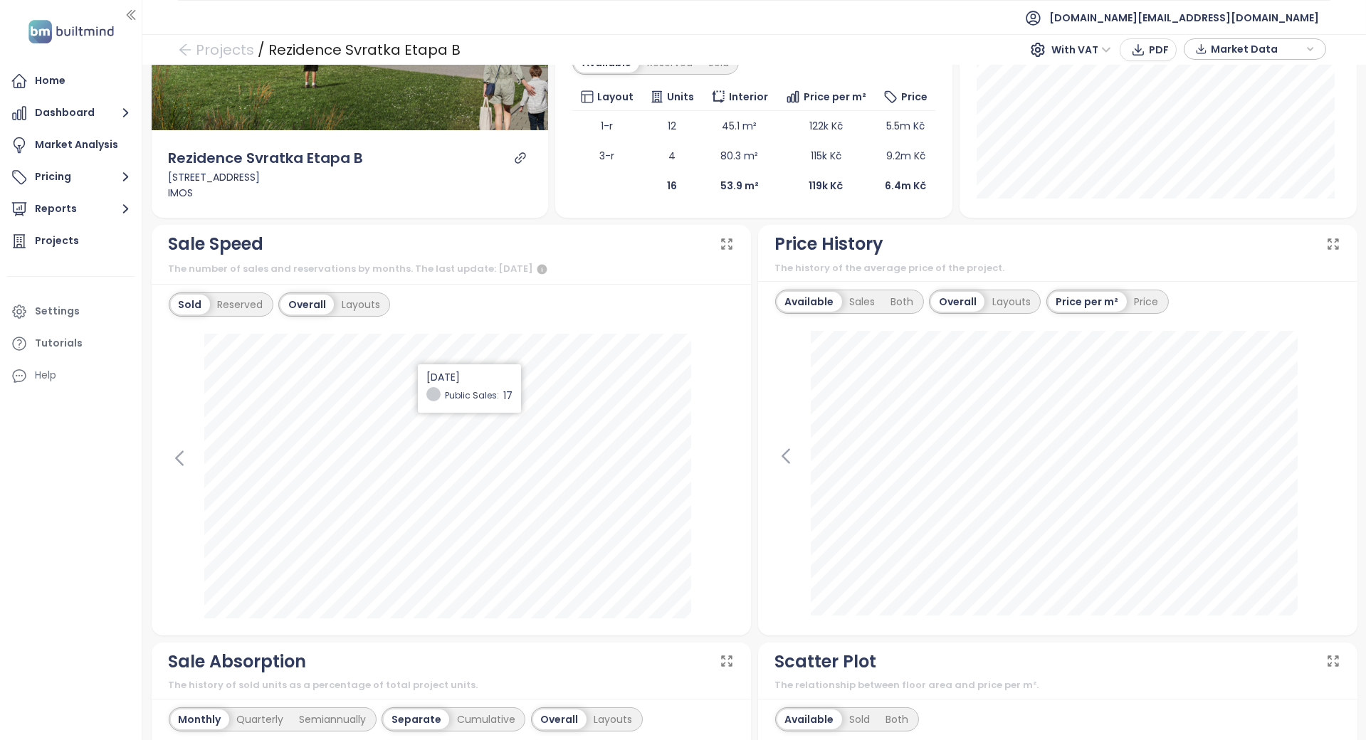
scroll to position [189, 0]
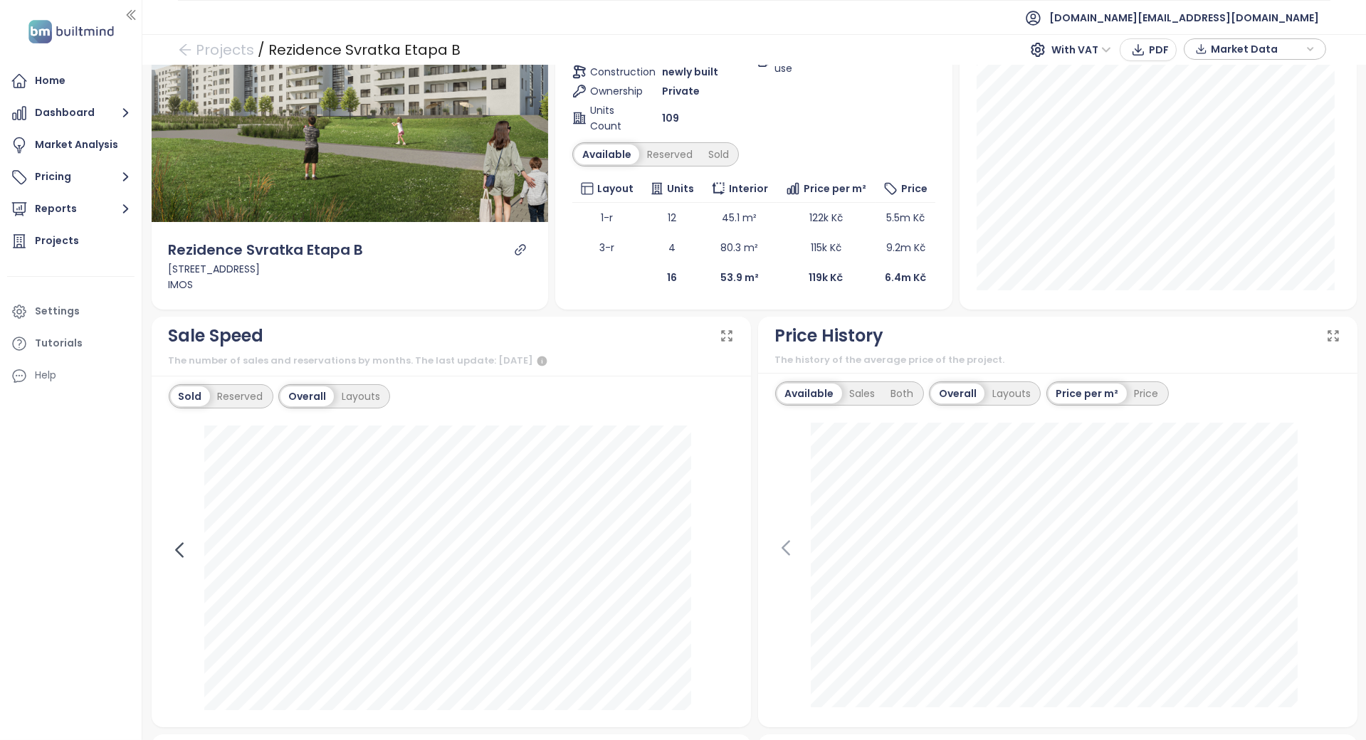
click at [185, 547] on icon at bounding box center [179, 550] width 21 height 21
click at [720, 544] on icon at bounding box center [723, 550] width 6 height 14
click at [775, 540] on icon at bounding box center [785, 548] width 21 height 21
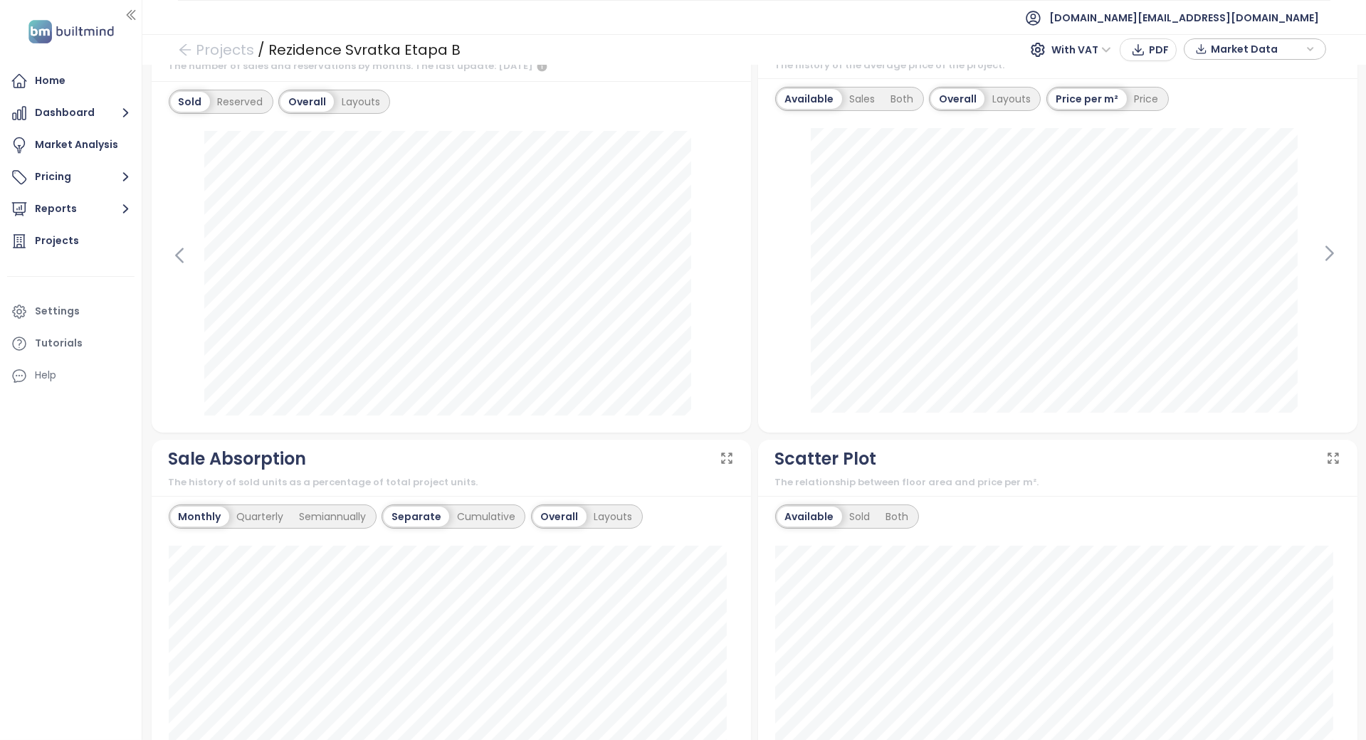
scroll to position [0, 0]
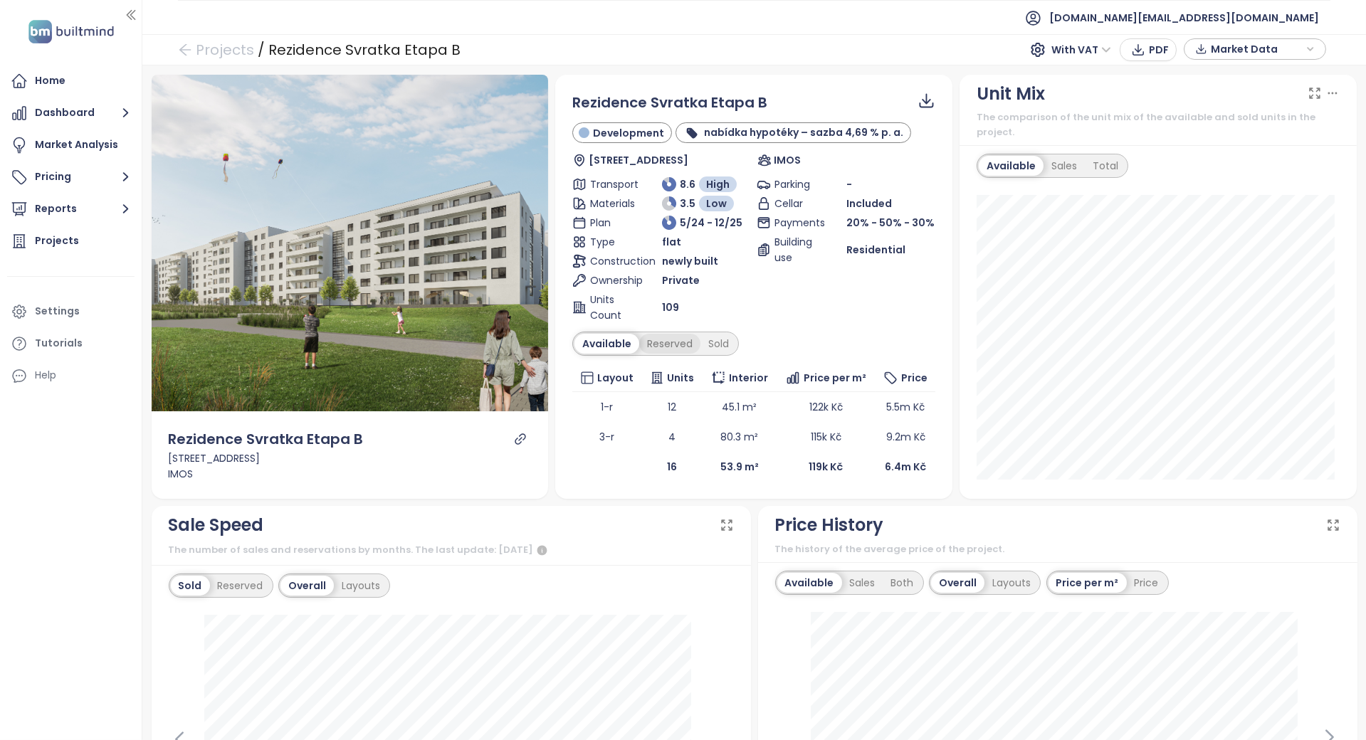
click at [656, 344] on div "Reserved" at bounding box center [669, 344] width 61 height 20
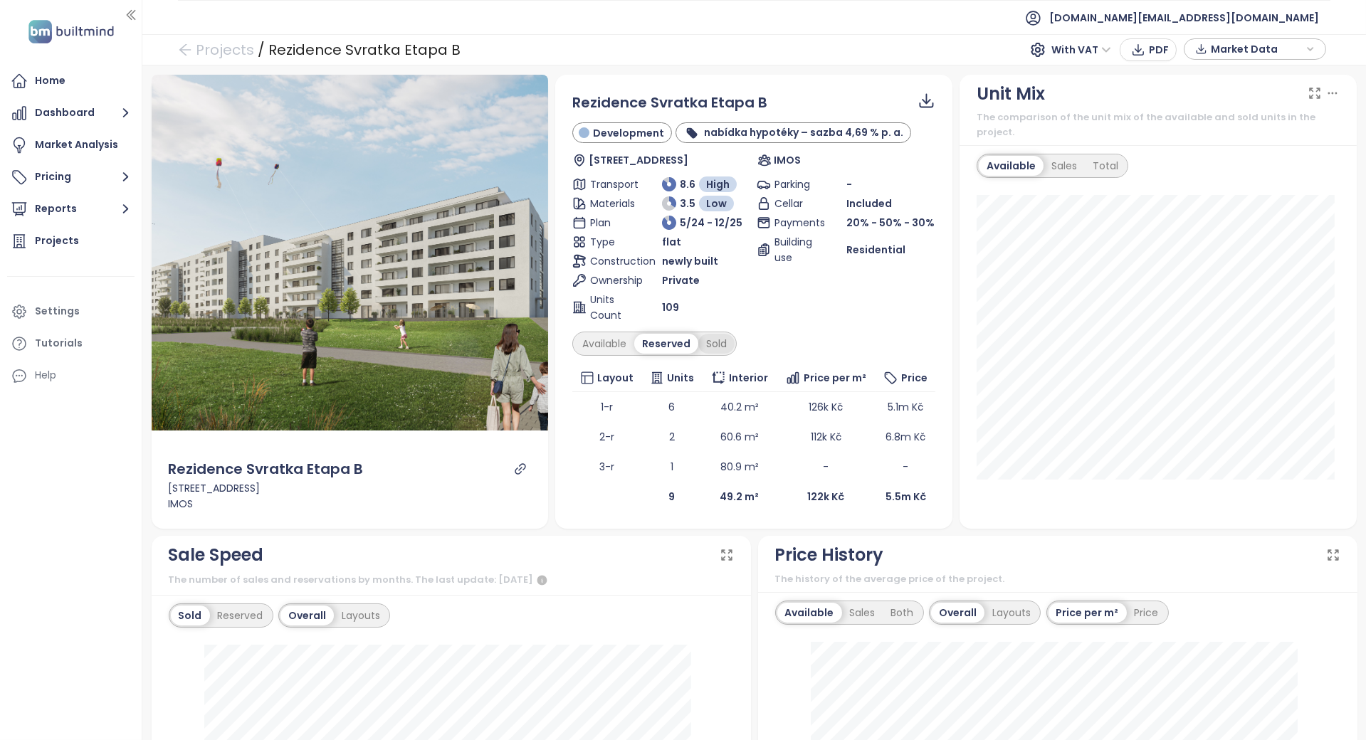
click at [715, 340] on div "Sold" at bounding box center [716, 344] width 36 height 20
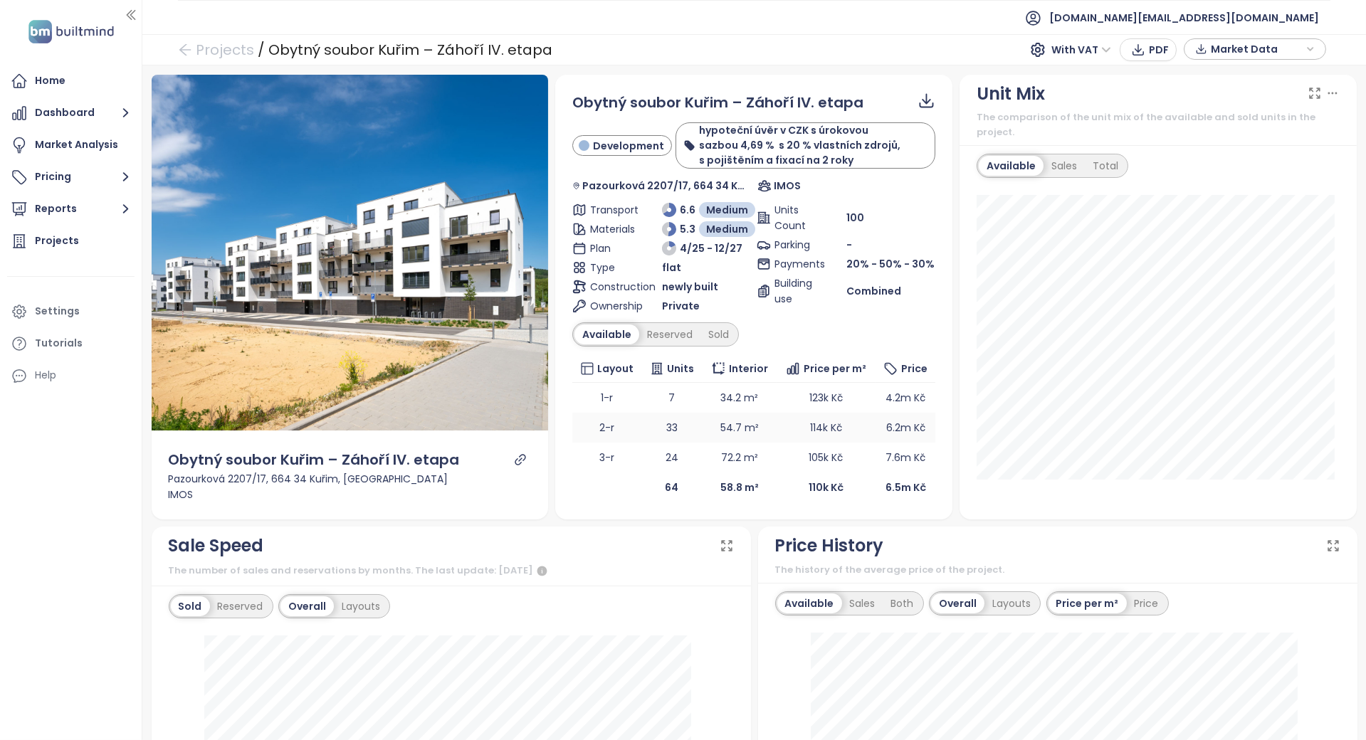
scroll to position [285, 0]
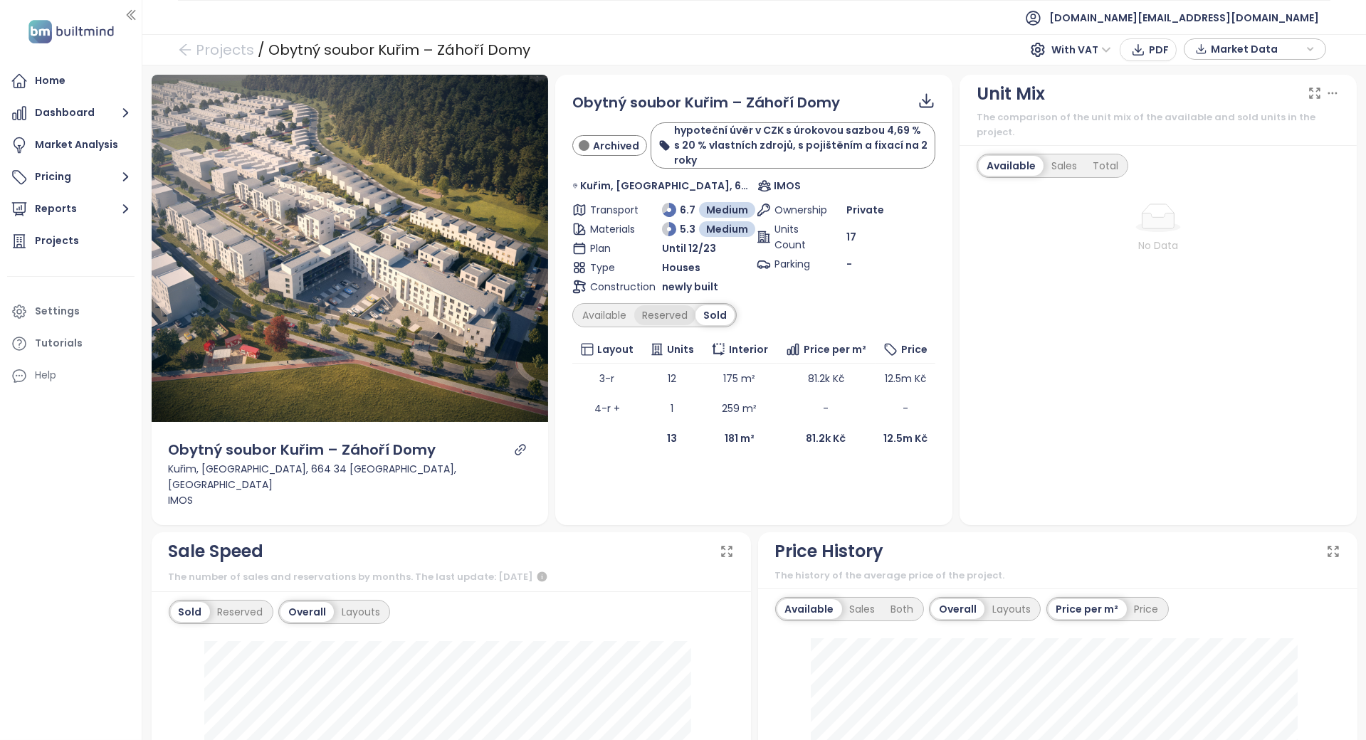
click at [670, 310] on div "Reserved" at bounding box center [664, 315] width 61 height 20
click at [573, 301] on div "Obytný soubor Kuřim – [GEOGRAPHIC_DATA] Domy Archived hypoteční úvěr v CZK s úr…" at bounding box center [753, 298] width 363 height 412
click at [585, 305] on div "Available" at bounding box center [605, 315] width 60 height 20
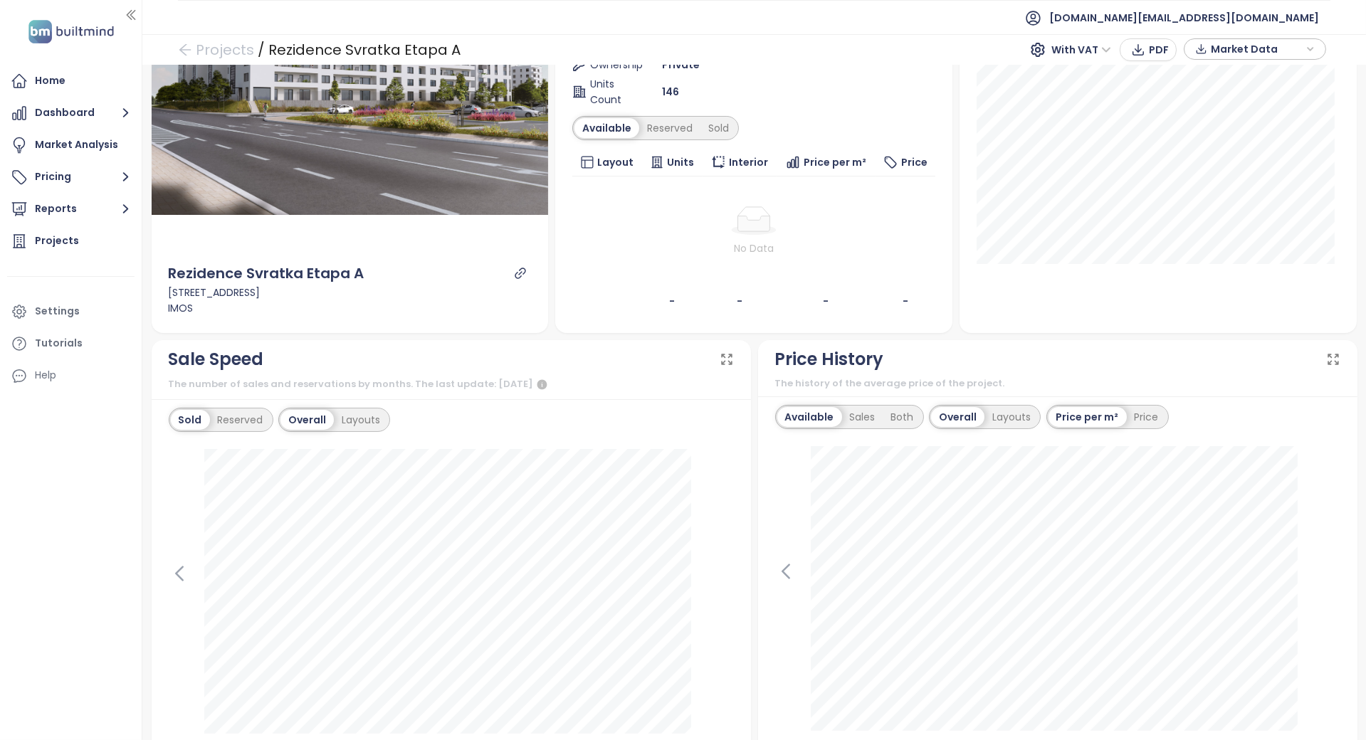
scroll to position [474, 0]
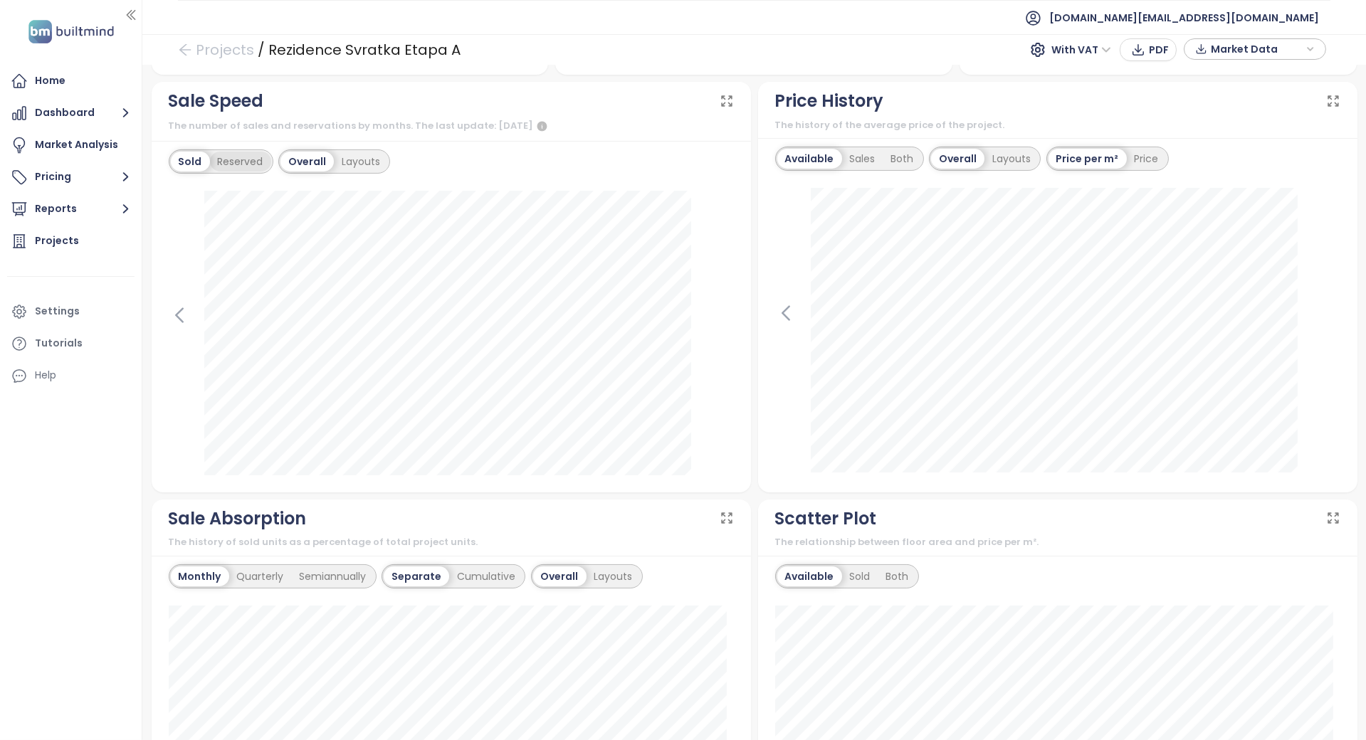
click at [263, 159] on div "Reserved" at bounding box center [240, 162] width 61 height 20
click at [197, 158] on div "Sold" at bounding box center [189, 162] width 36 height 20
click at [174, 317] on icon at bounding box center [179, 315] width 21 height 21
click at [720, 310] on icon at bounding box center [723, 315] width 21 height 21
click at [782, 310] on icon at bounding box center [785, 314] width 6 height 14
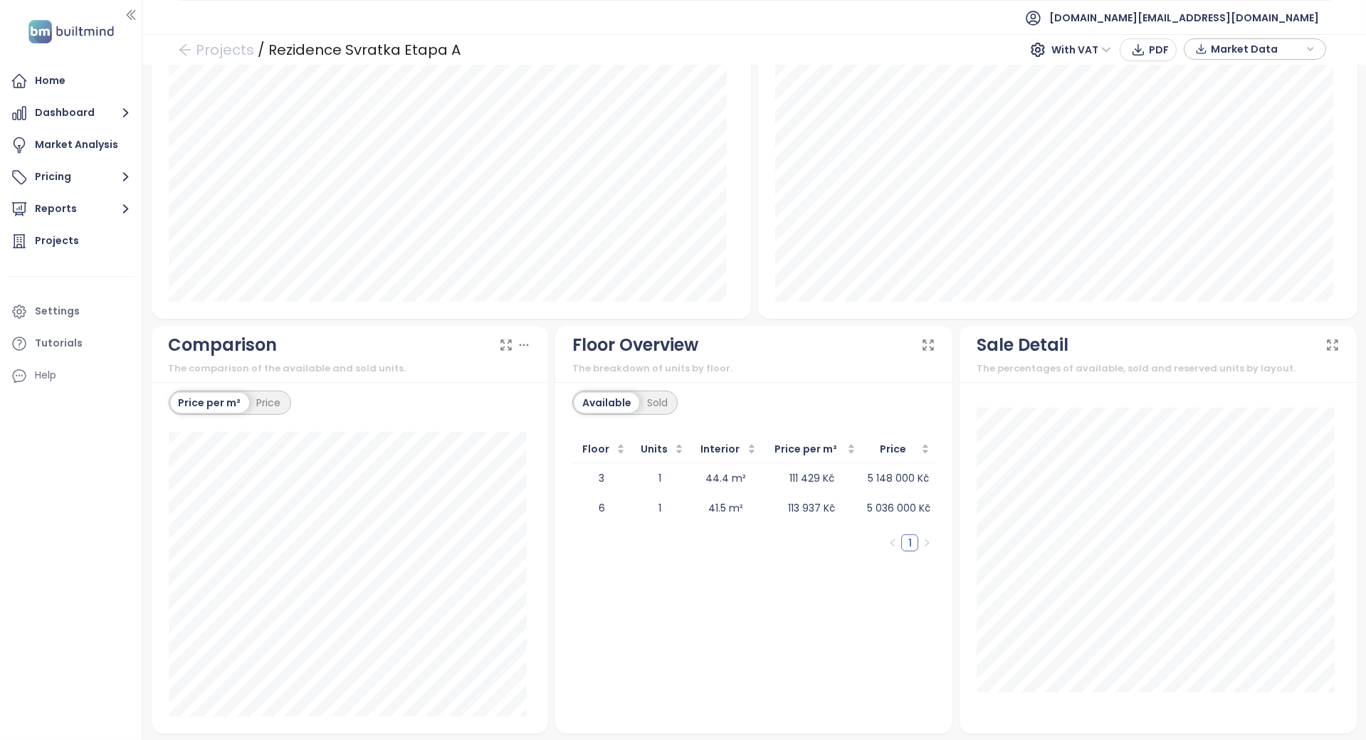
scroll to position [1064, 0]
click at [650, 392] on div "Sold" at bounding box center [657, 402] width 36 height 20
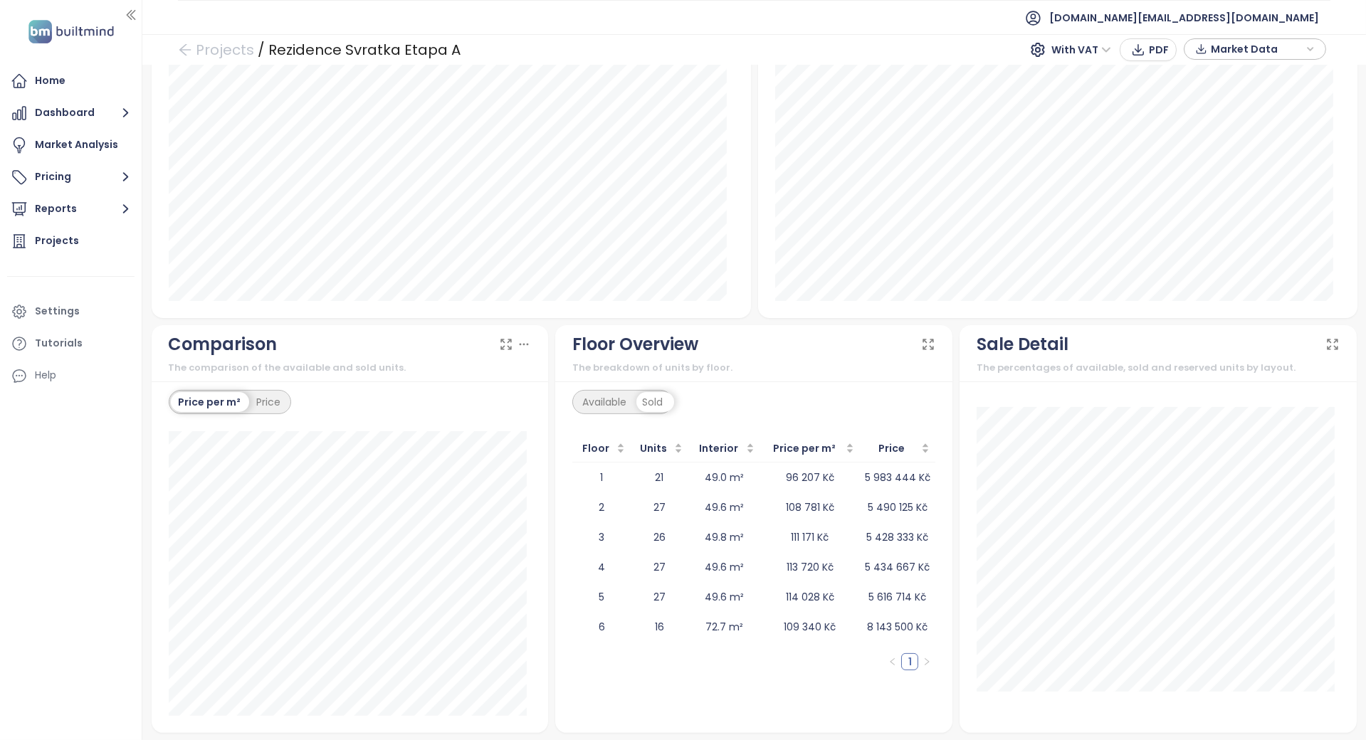
click at [618, 400] on div "Available" at bounding box center [605, 402] width 60 height 20
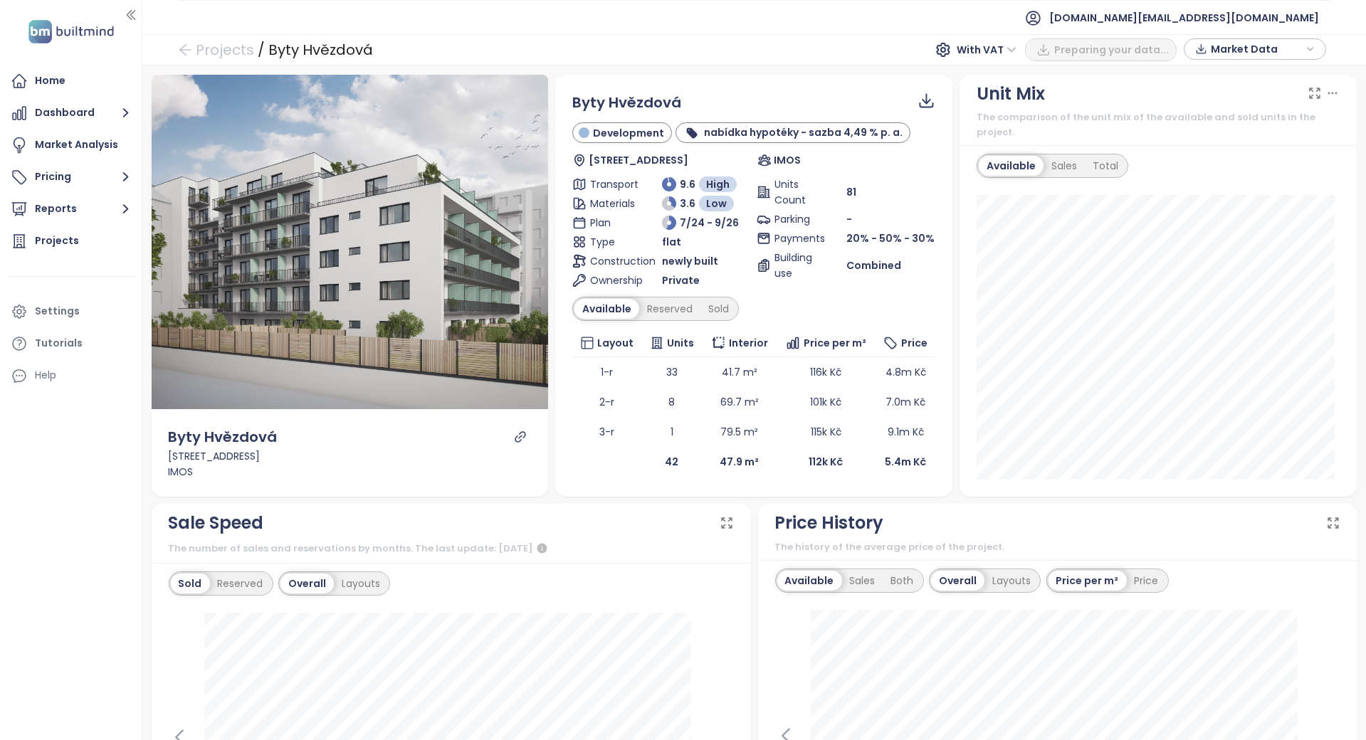
scroll to position [379, 0]
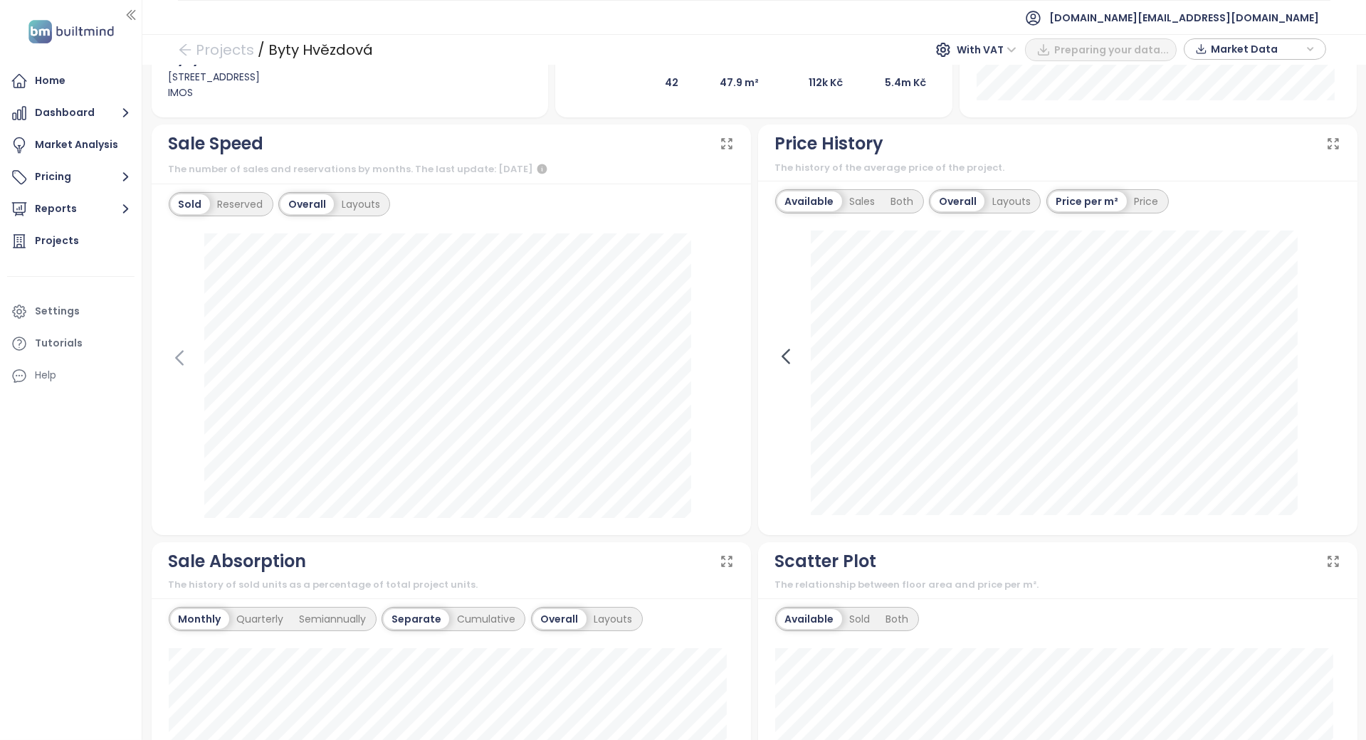
click at [783, 350] on icon at bounding box center [785, 356] width 21 height 21
click at [176, 361] on icon at bounding box center [179, 357] width 21 height 21
click at [713, 352] on icon at bounding box center [723, 357] width 21 height 21
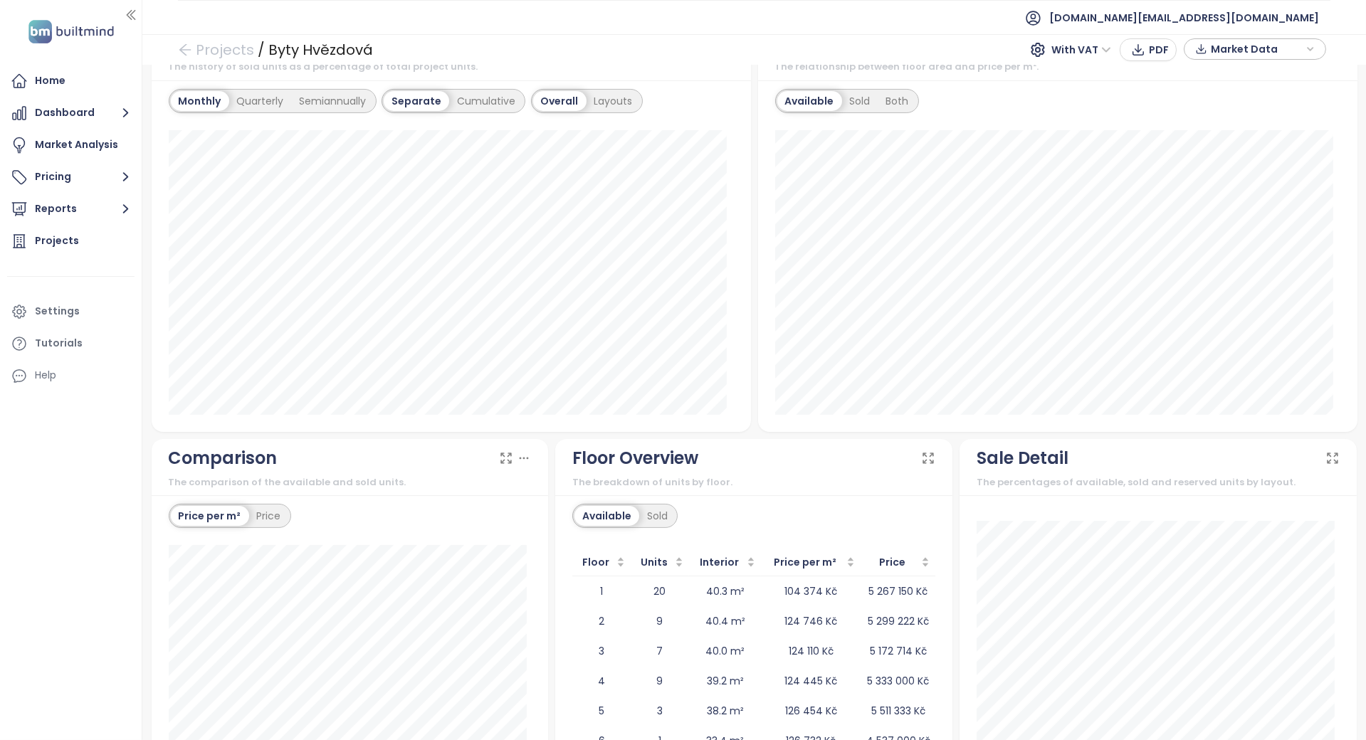
scroll to position [1009, 0]
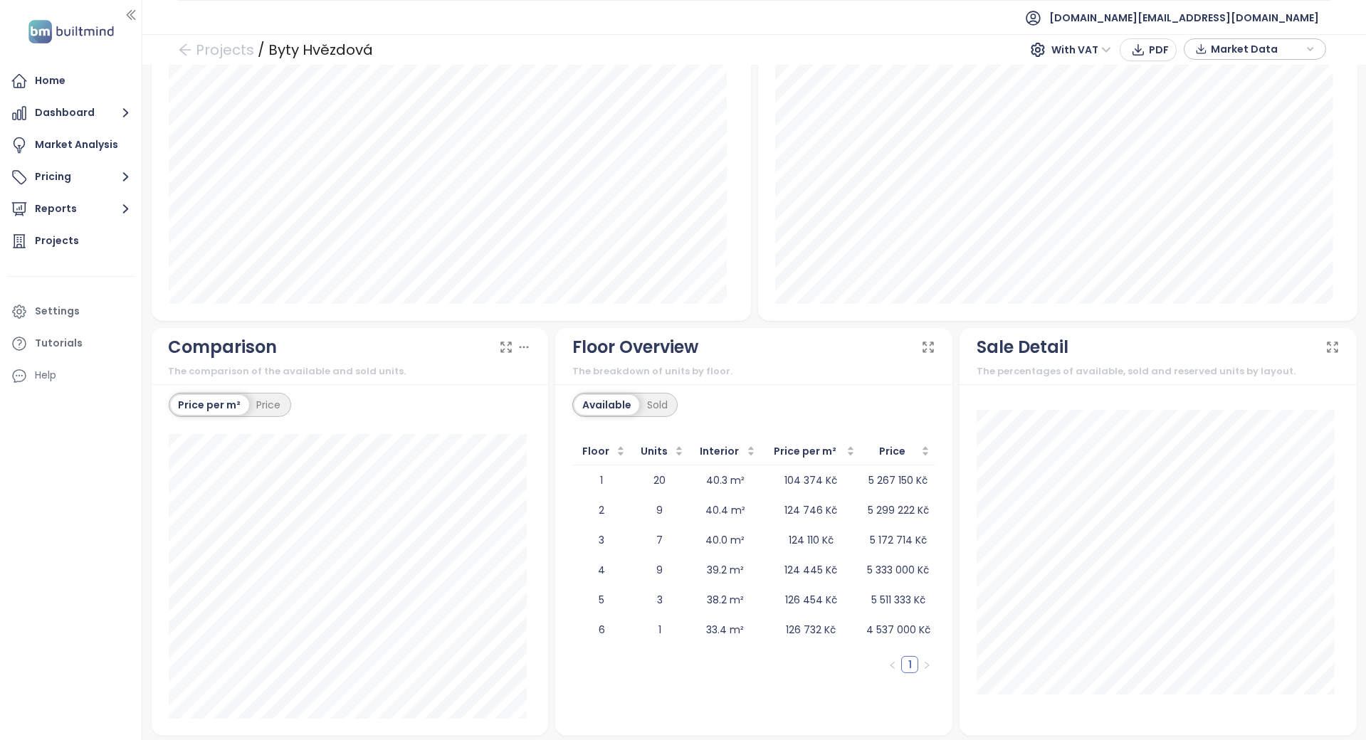
click at [671, 397] on div "Available Sold" at bounding box center [624, 405] width 105 height 24
click at [664, 400] on div "Sold" at bounding box center [657, 405] width 36 height 20
